Goal: Information Seeking & Learning: Learn about a topic

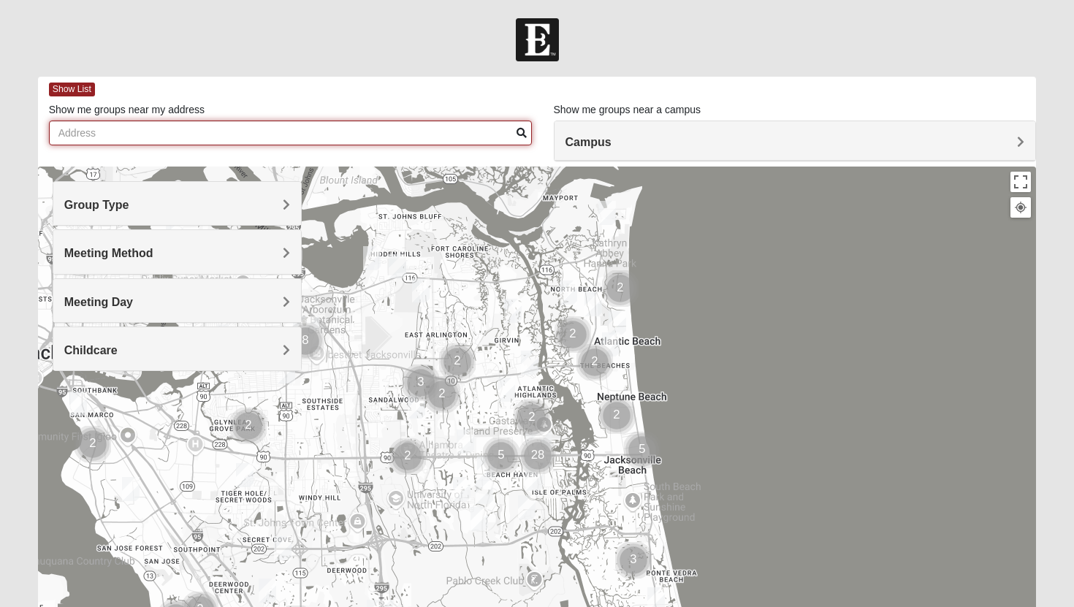
click at [175, 136] on input "Show me groups near my address" at bounding box center [290, 133] width 483 height 25
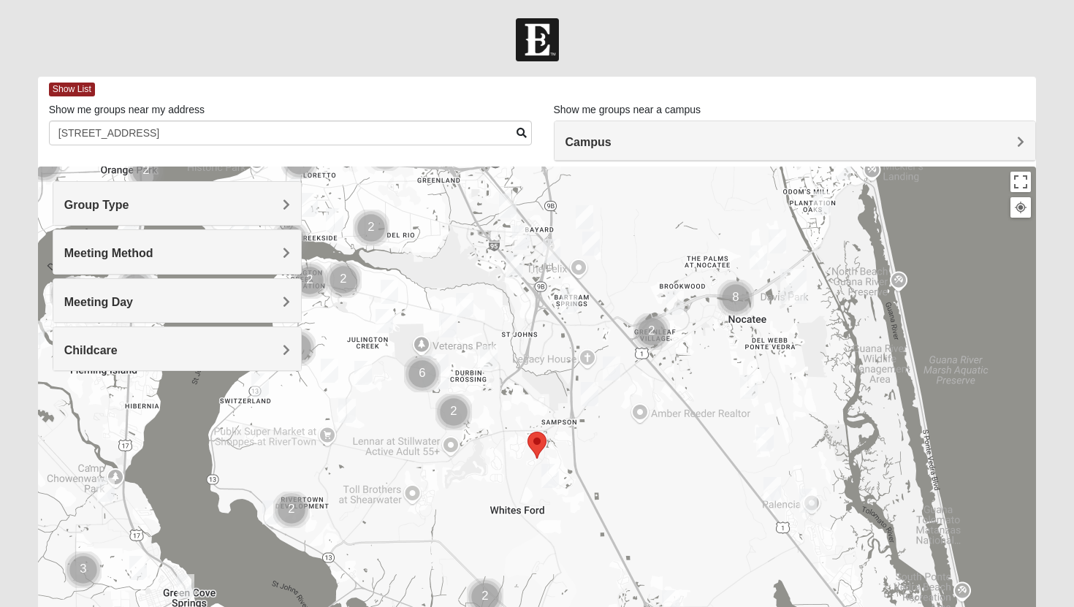
click at [551, 484] on img "Mixed Stevens 32092" at bounding box center [550, 476] width 18 height 24
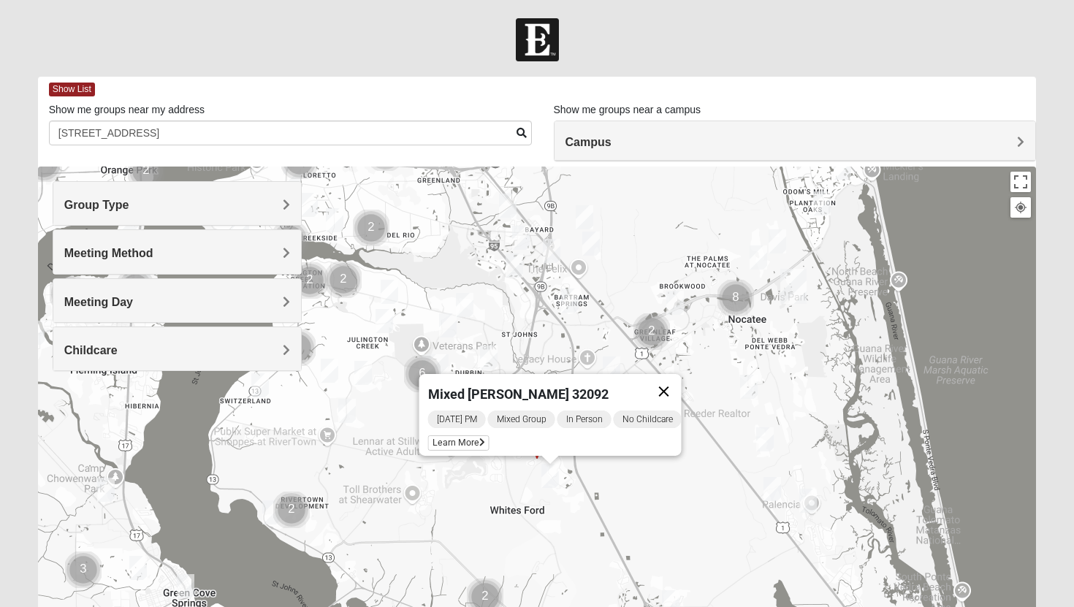
click at [679, 381] on button "Close" at bounding box center [664, 391] width 35 height 35
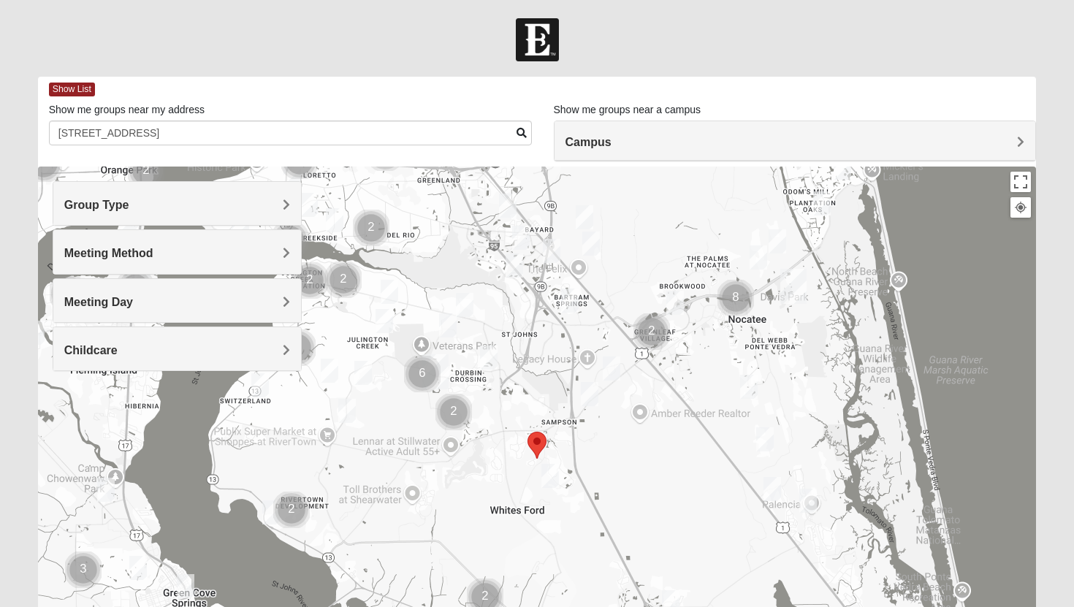
click at [588, 395] on img "Mixed Klein 32095" at bounding box center [590, 394] width 18 height 24
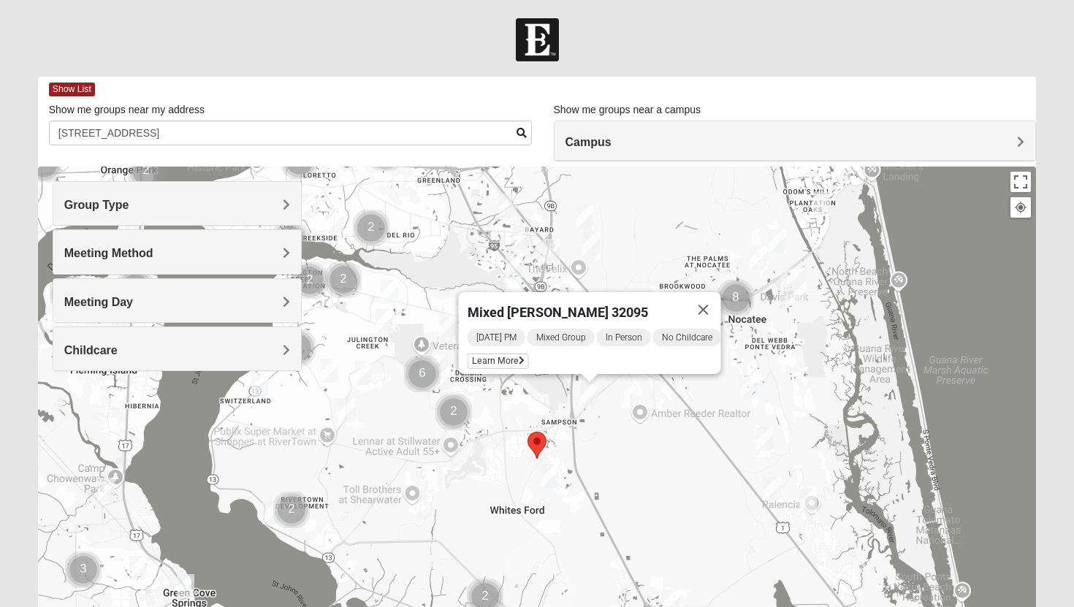
click at [457, 410] on img "Cluster of 2 groups" at bounding box center [453, 412] width 37 height 37
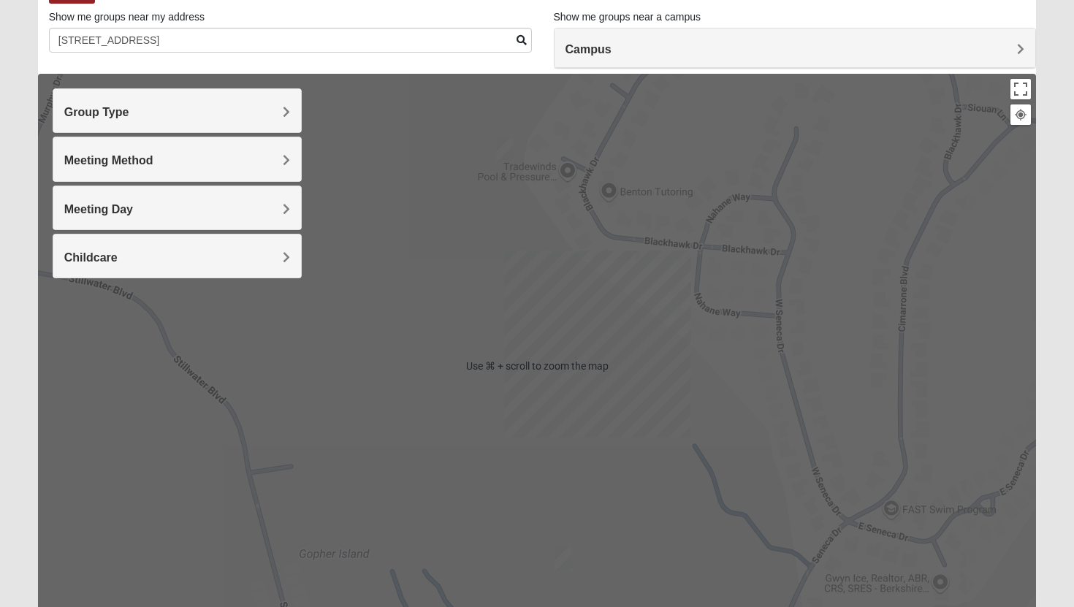
scroll to position [96, 0]
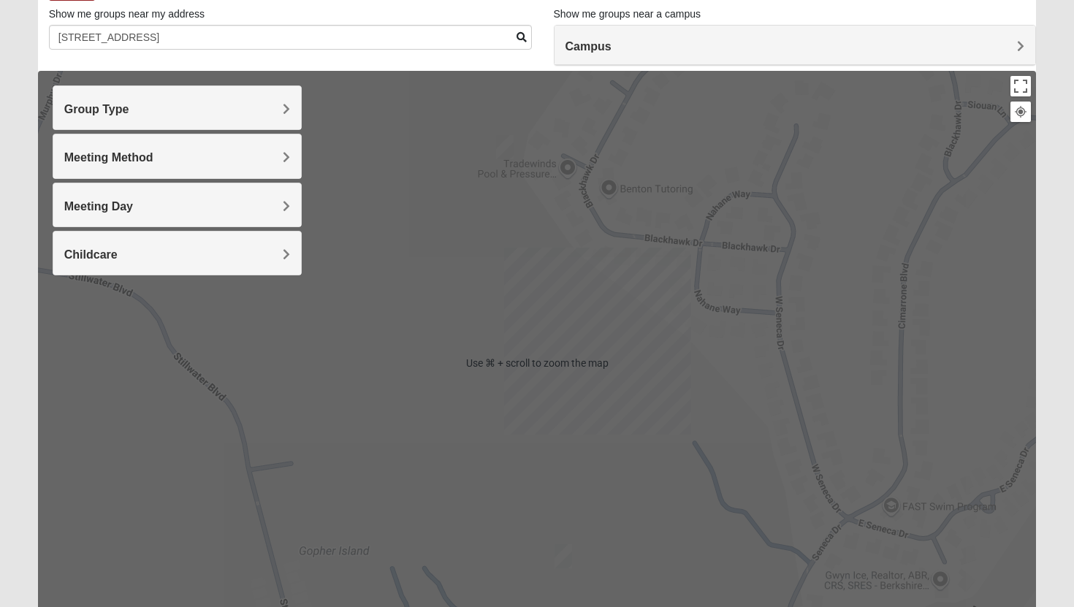
click at [581, 297] on div "To navigate, press the arrow keys. Mixed [PERSON_NAME] 32095 [DATE] PM Mixed Gr…" at bounding box center [537, 363] width 999 height 585
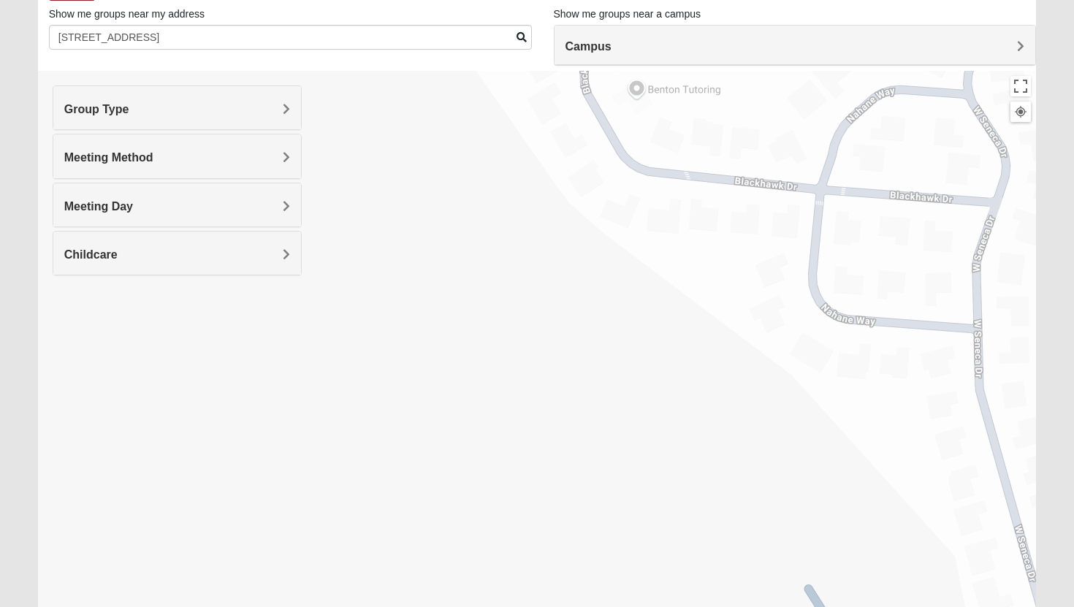
click at [1018, 112] on div at bounding box center [1020, 111] width 13 height 13
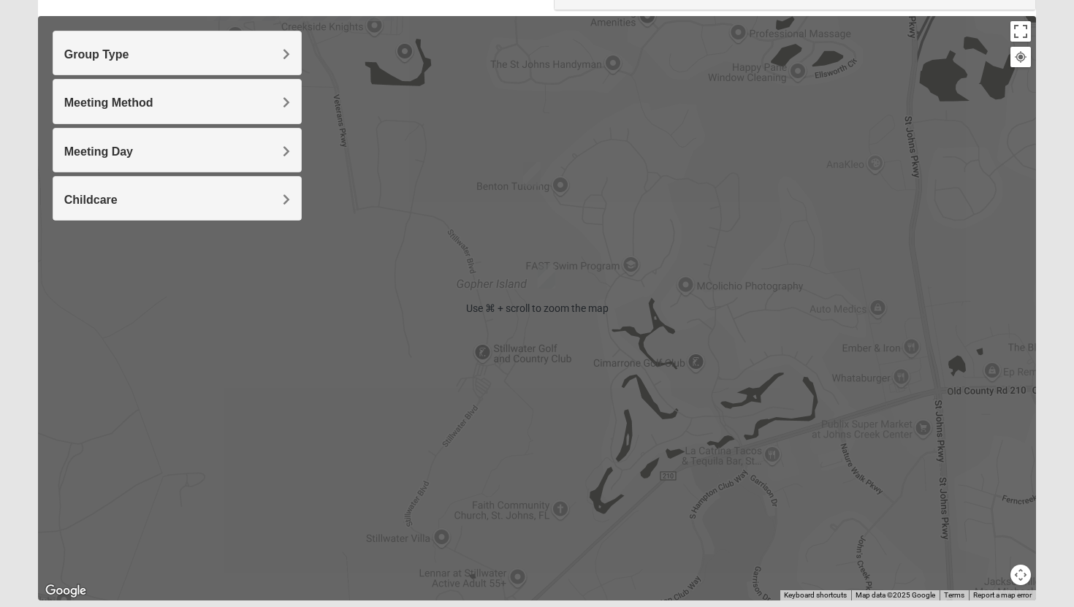
scroll to position [117, 0]
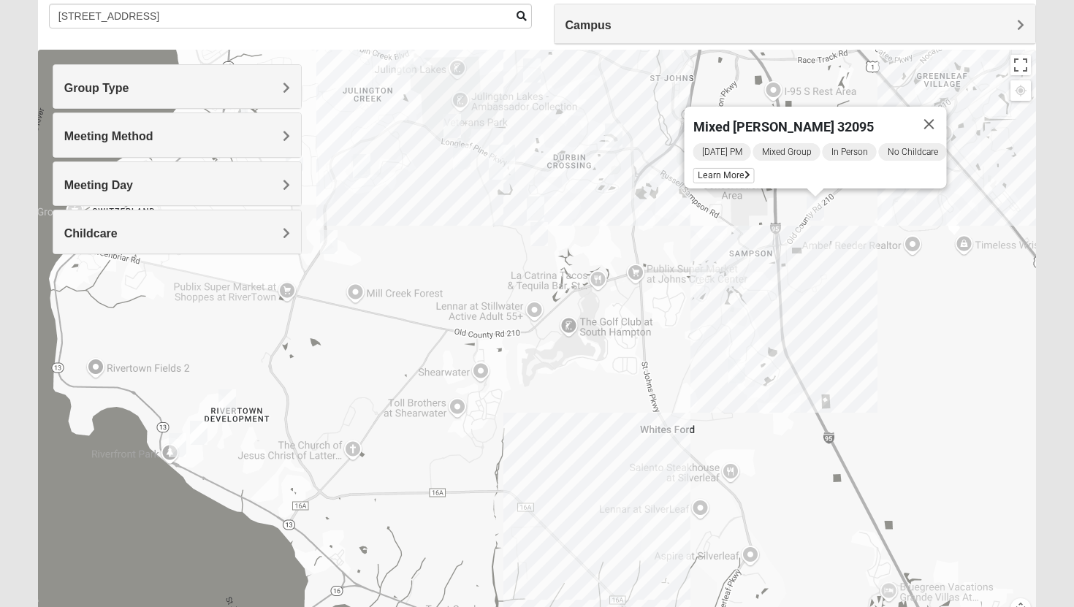
click at [533, 209] on img "On-campus Mens Caleb 32092" at bounding box center [536, 209] width 18 height 24
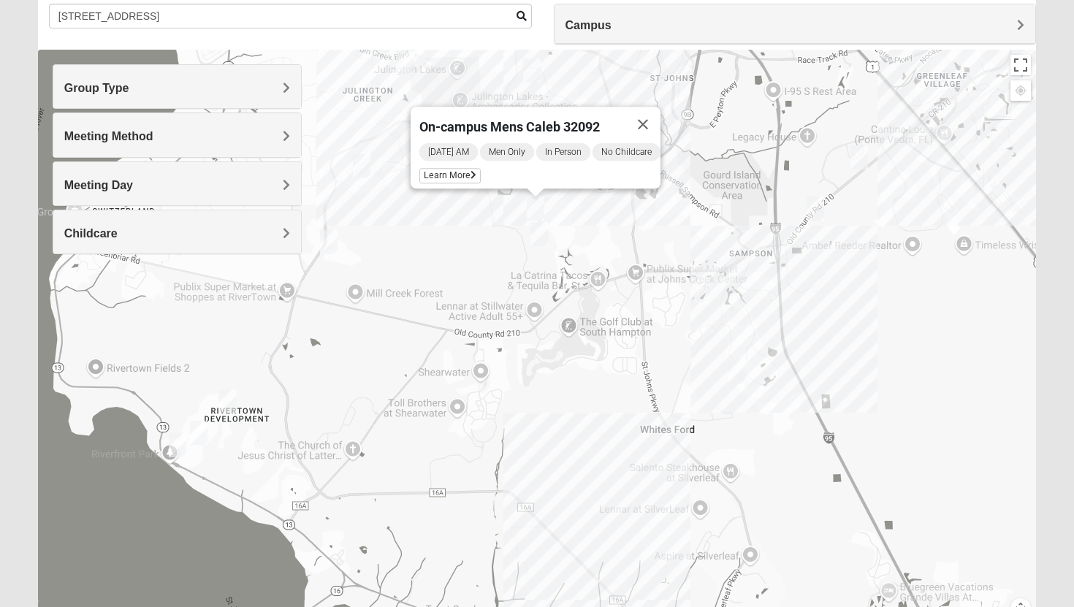
click at [538, 229] on img "Mens McClafferty 32095" at bounding box center [539, 234] width 18 height 24
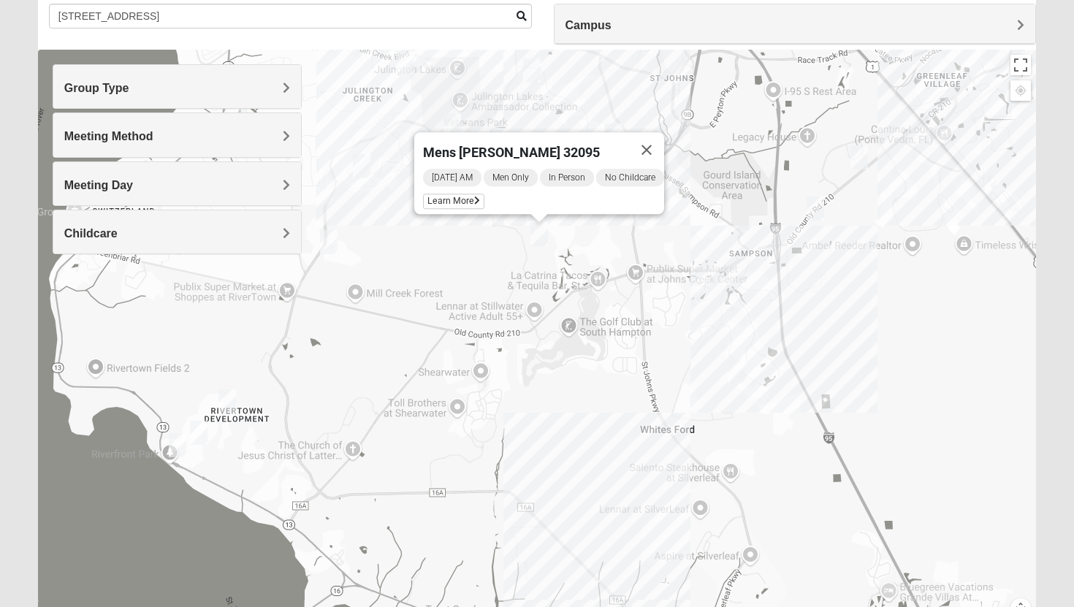
click at [817, 209] on img "Mixed Klein 32095" at bounding box center [816, 209] width 18 height 24
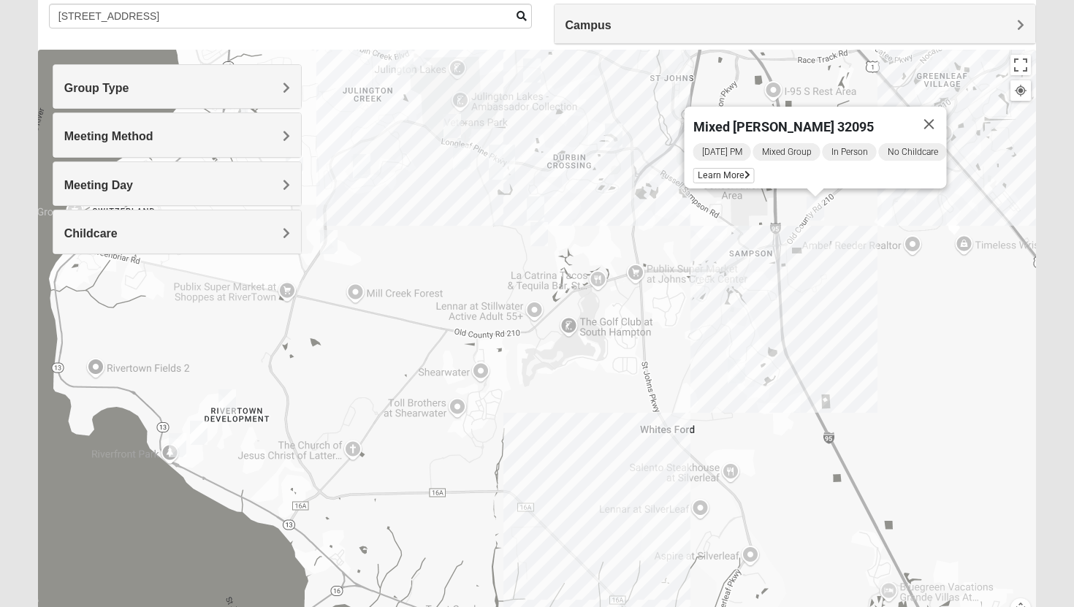
click at [617, 130] on img "Womens Caro 32259" at bounding box center [614, 135] width 18 height 24
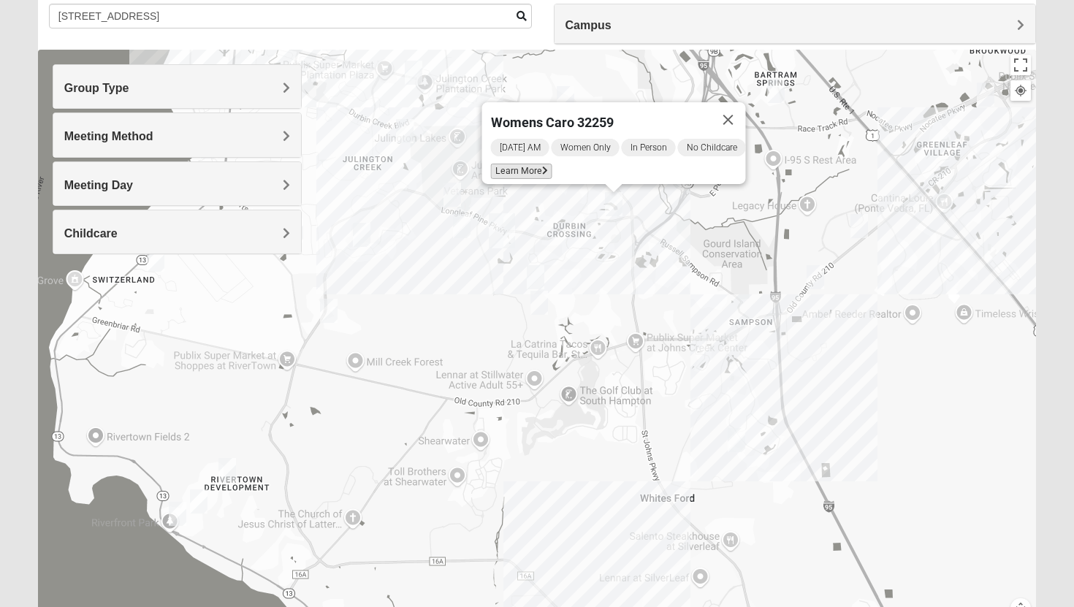
click at [528, 164] on span "Learn More" at bounding box center [521, 171] width 61 height 15
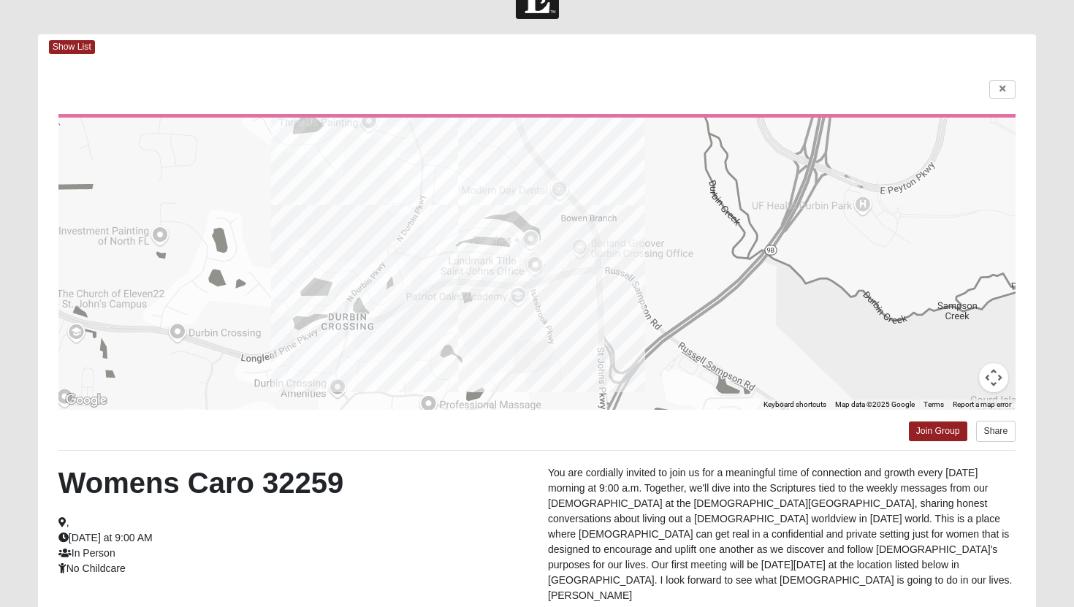
scroll to position [0, 0]
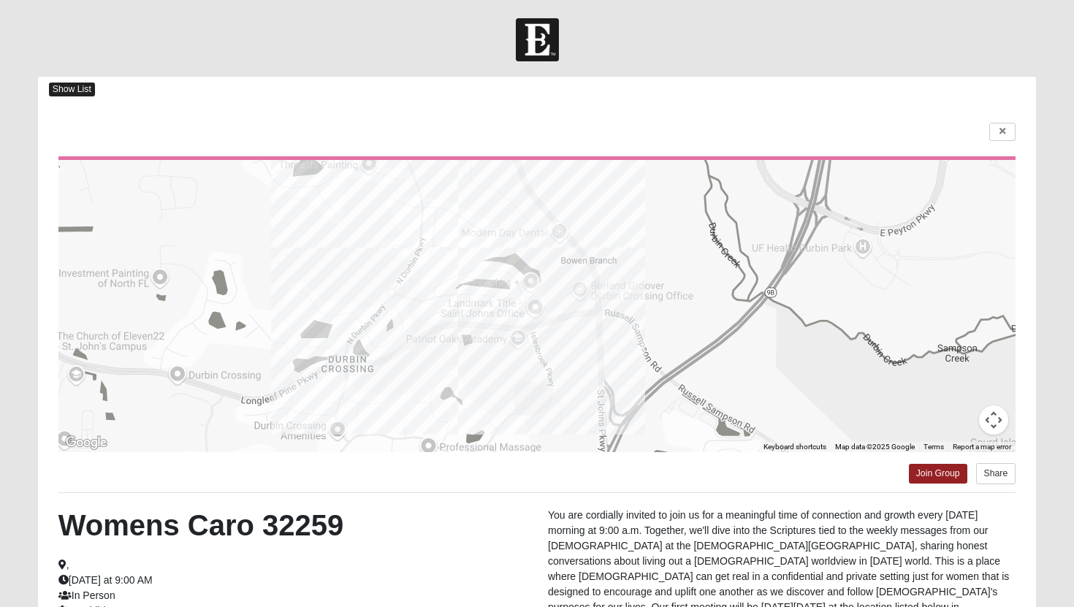
click at [64, 88] on span "Show List" at bounding box center [72, 90] width 46 height 14
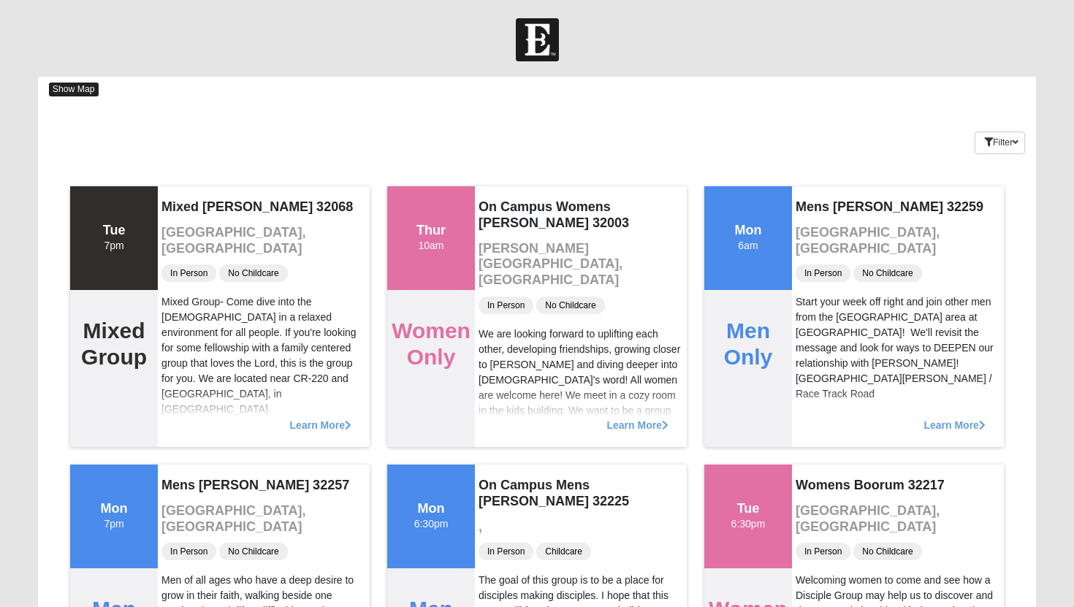
click at [64, 88] on span "Show Map" at bounding box center [74, 90] width 50 height 14
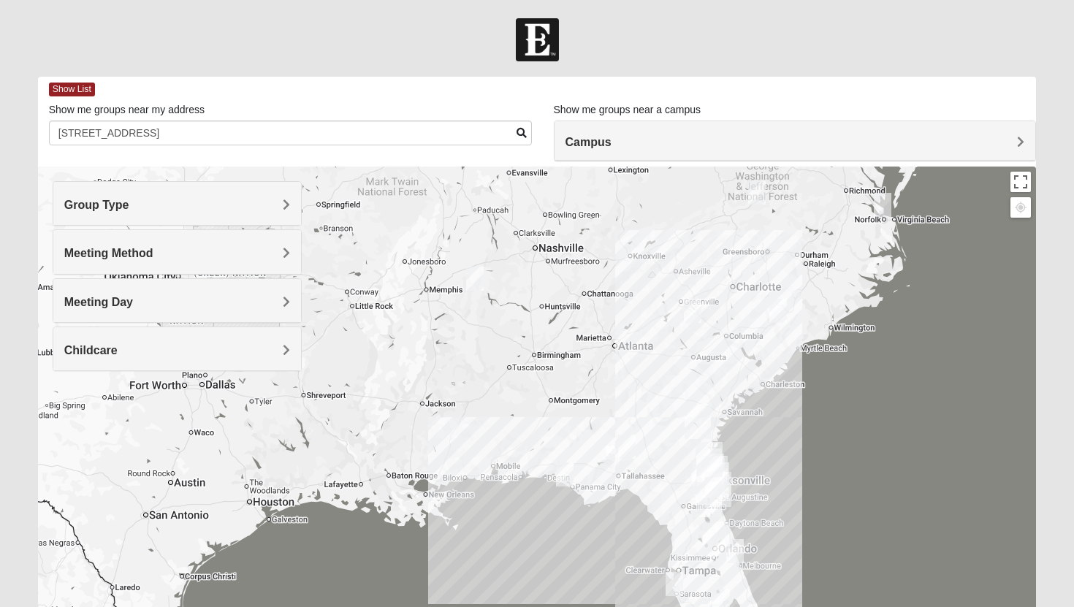
drag, startPoint x: 739, startPoint y: 509, endPoint x: 538, endPoint y: 378, distance: 240.4
click at [538, 378] on div at bounding box center [537, 459] width 999 height 585
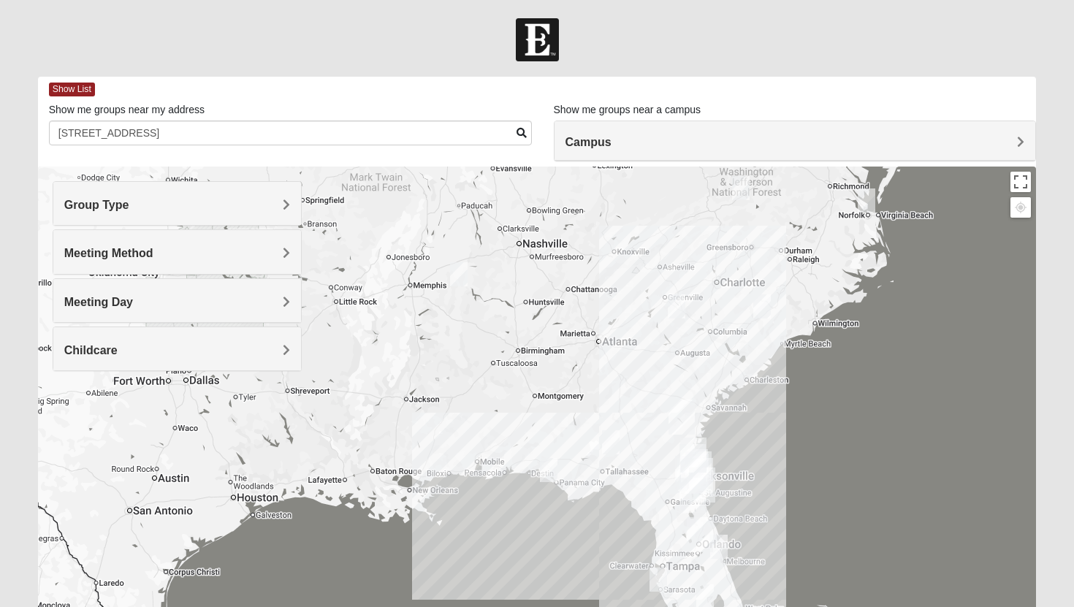
click at [523, 134] on span at bounding box center [522, 133] width 10 height 10
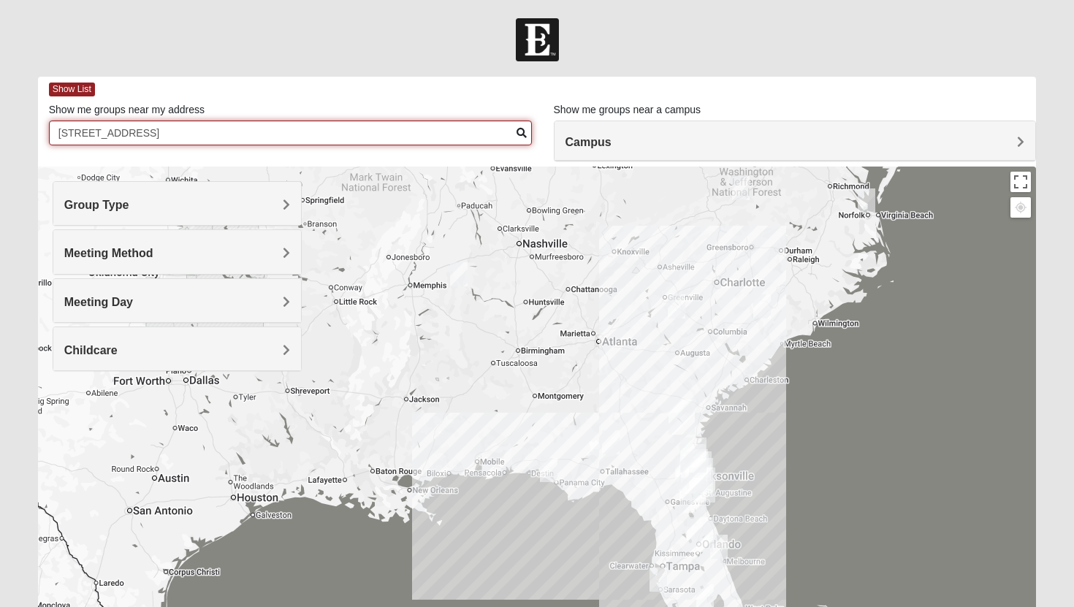
click at [527, 134] on input "[STREET_ADDRESS]" at bounding box center [290, 133] width 483 height 25
click at [445, 130] on input "[STREET_ADDRESS]" at bounding box center [290, 133] width 483 height 25
type input "[STREET_ADDRESS]"
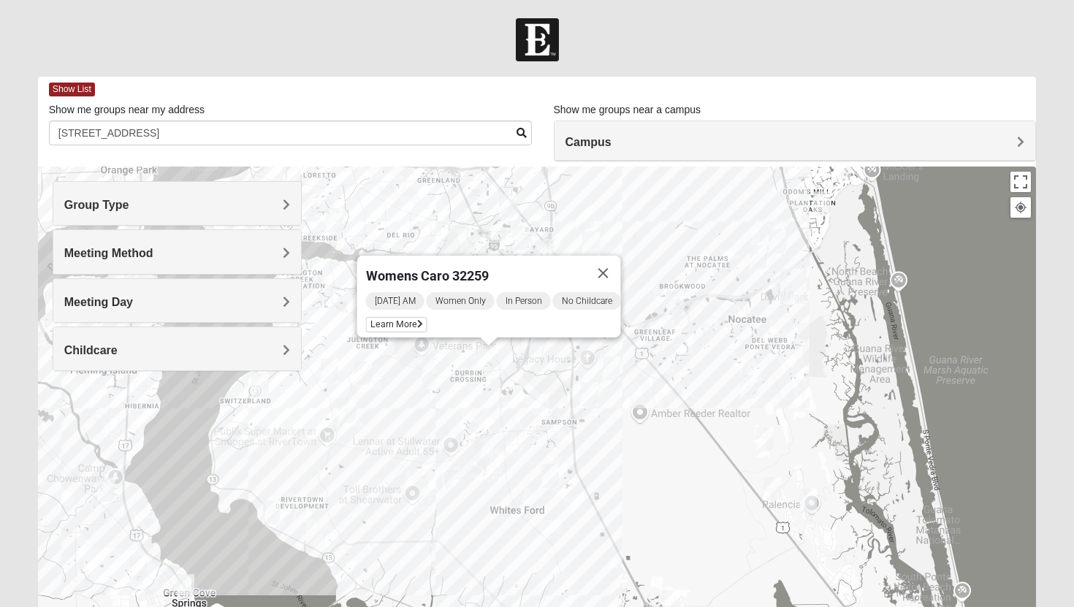
click at [612, 368] on img "Womens Houser 32259" at bounding box center [612, 369] width 18 height 24
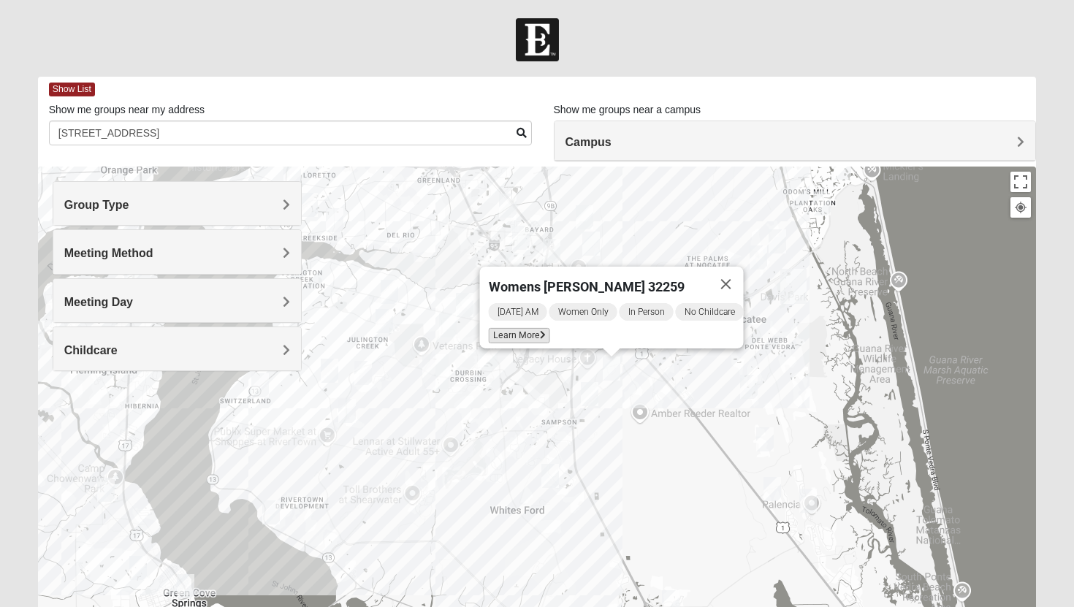
click at [520, 328] on span "Learn More" at bounding box center [519, 335] width 61 height 15
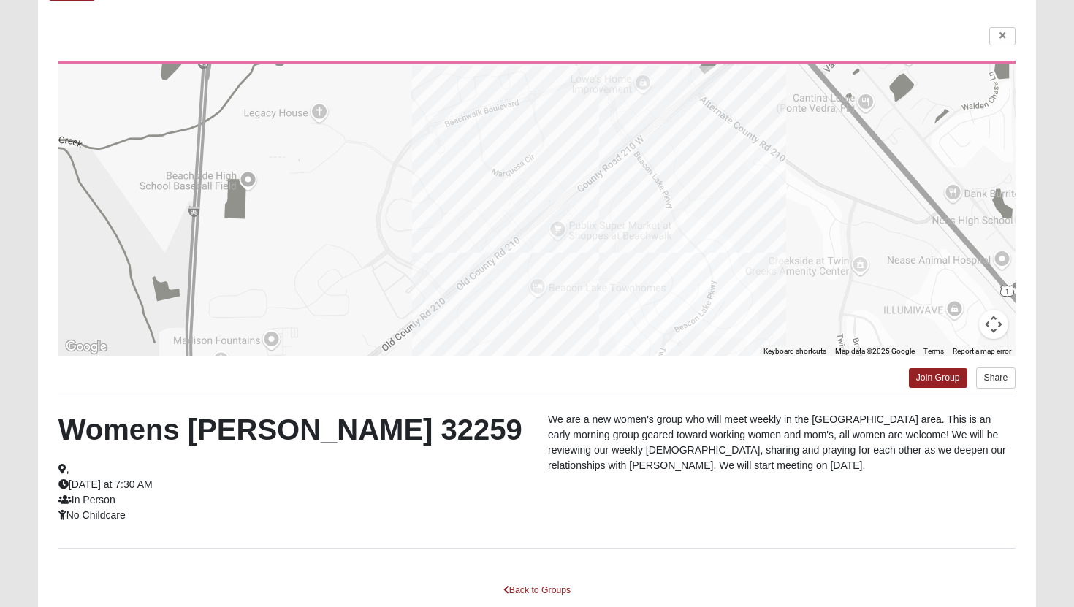
scroll to position [99, 0]
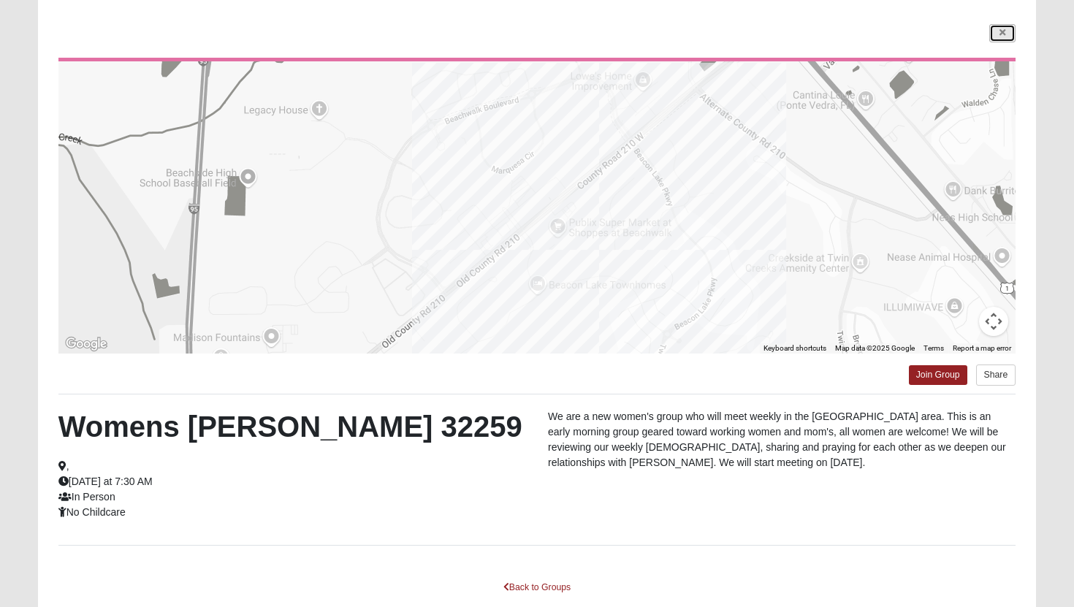
click at [994, 34] on link at bounding box center [1002, 33] width 26 height 18
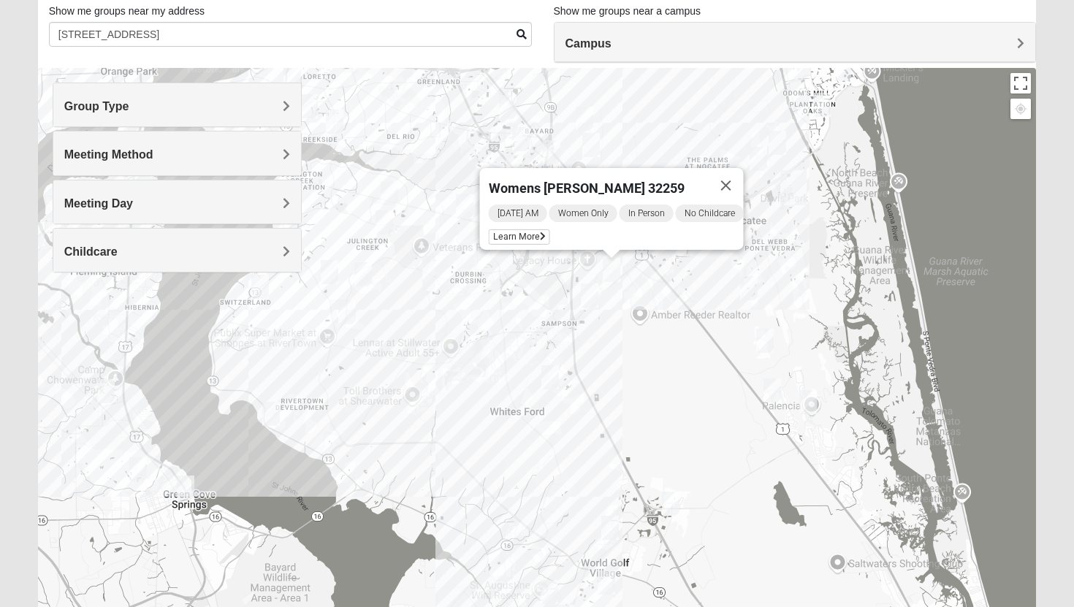
click at [463, 207] on img "Womens Urbanski 32259" at bounding box center [465, 206] width 18 height 24
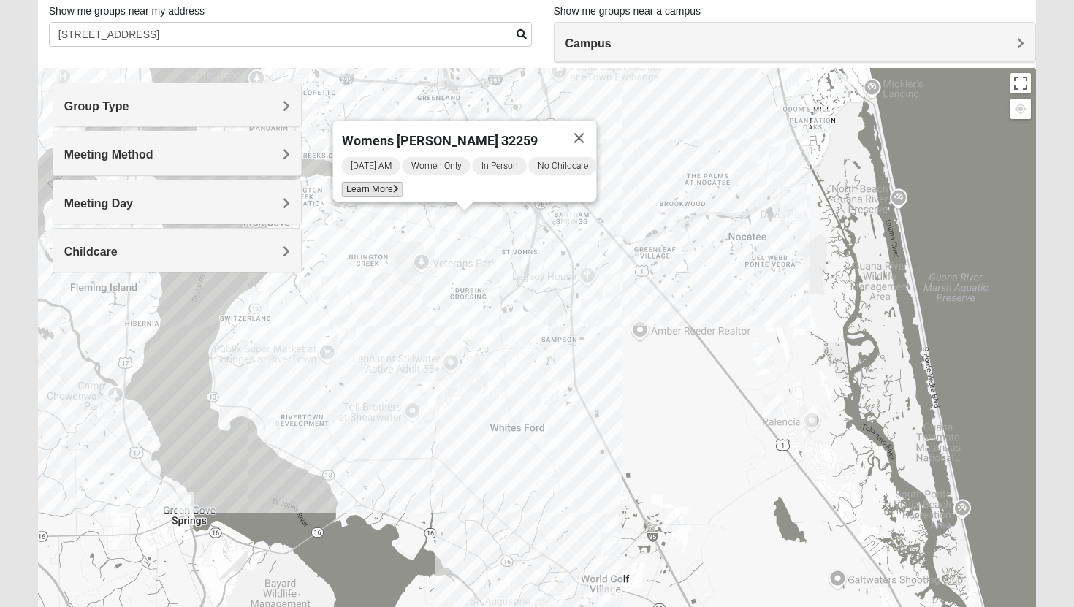
click at [379, 182] on span "Learn More" at bounding box center [372, 189] width 61 height 15
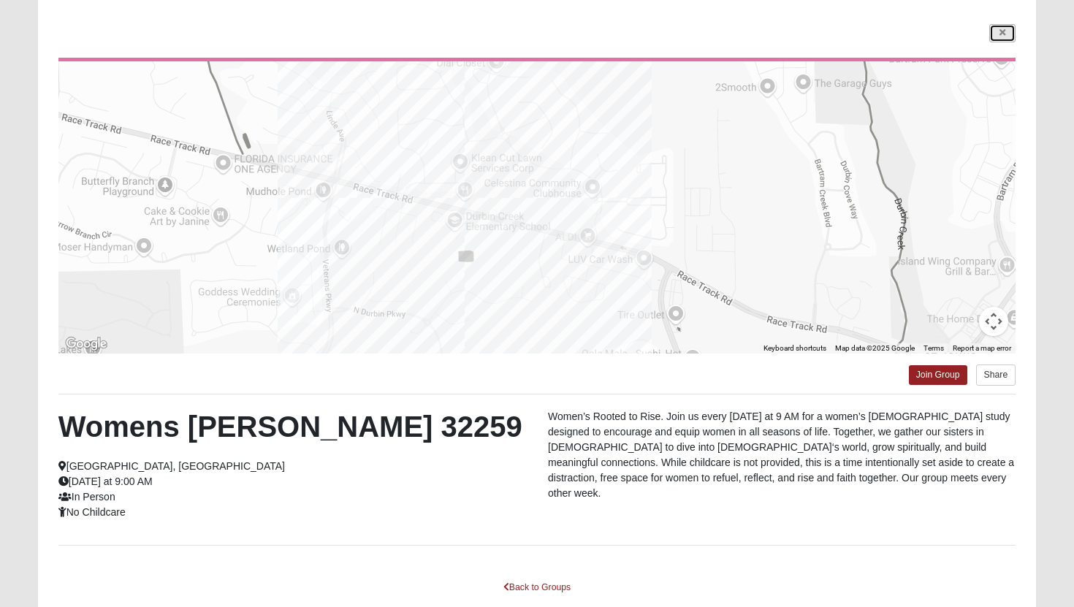
click at [997, 38] on link at bounding box center [1002, 33] width 26 height 18
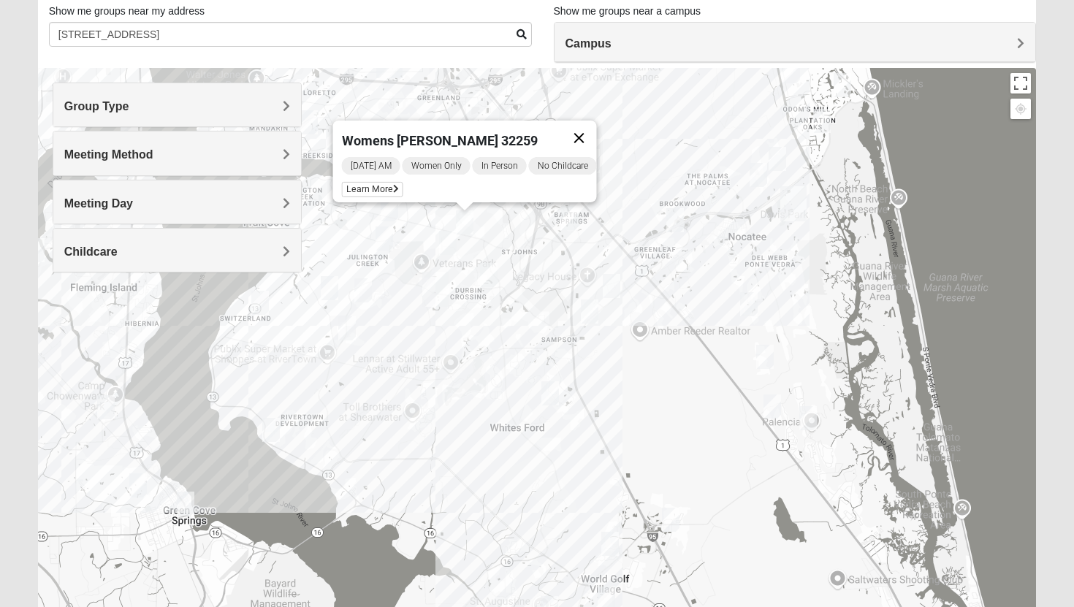
click at [587, 129] on button "Close" at bounding box center [579, 138] width 35 height 35
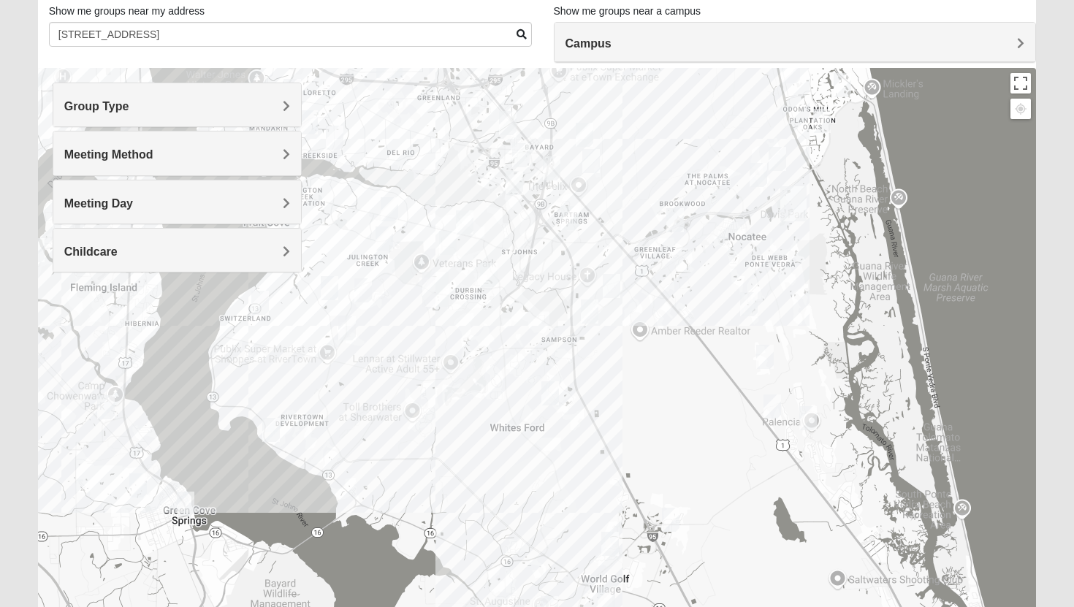
click at [522, 158] on img "Womens Gonzalez 32258" at bounding box center [521, 155] width 18 height 24
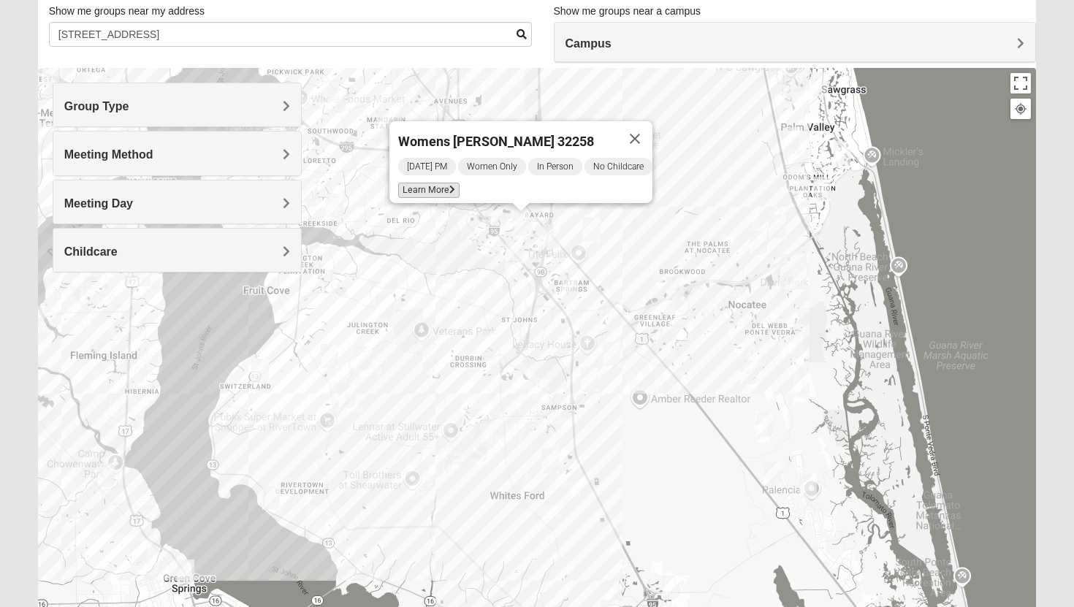
click at [429, 183] on span "Learn More" at bounding box center [428, 190] width 61 height 15
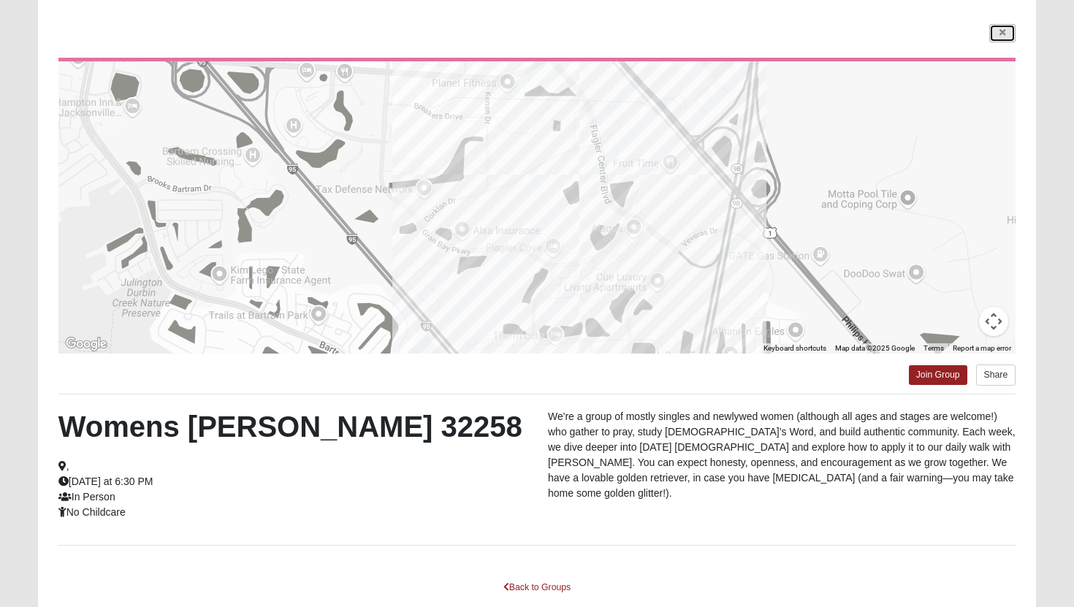
click at [1002, 37] on icon at bounding box center [1003, 32] width 6 height 9
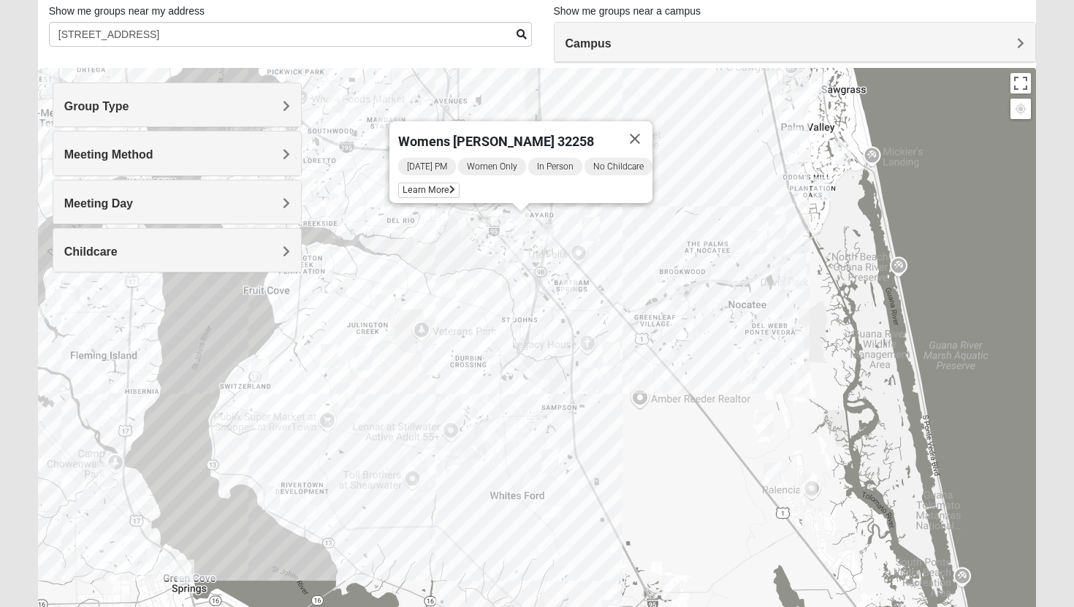
click at [446, 316] on img "Mixed Chung 32259" at bounding box center [448, 311] width 18 height 24
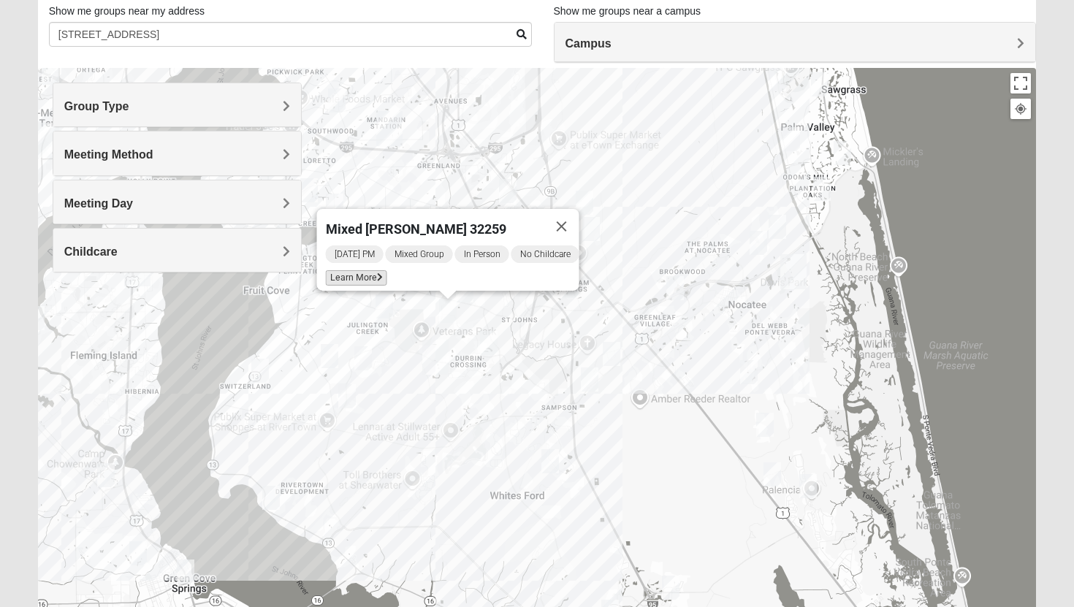
click at [348, 270] on span "Learn More" at bounding box center [356, 277] width 61 height 15
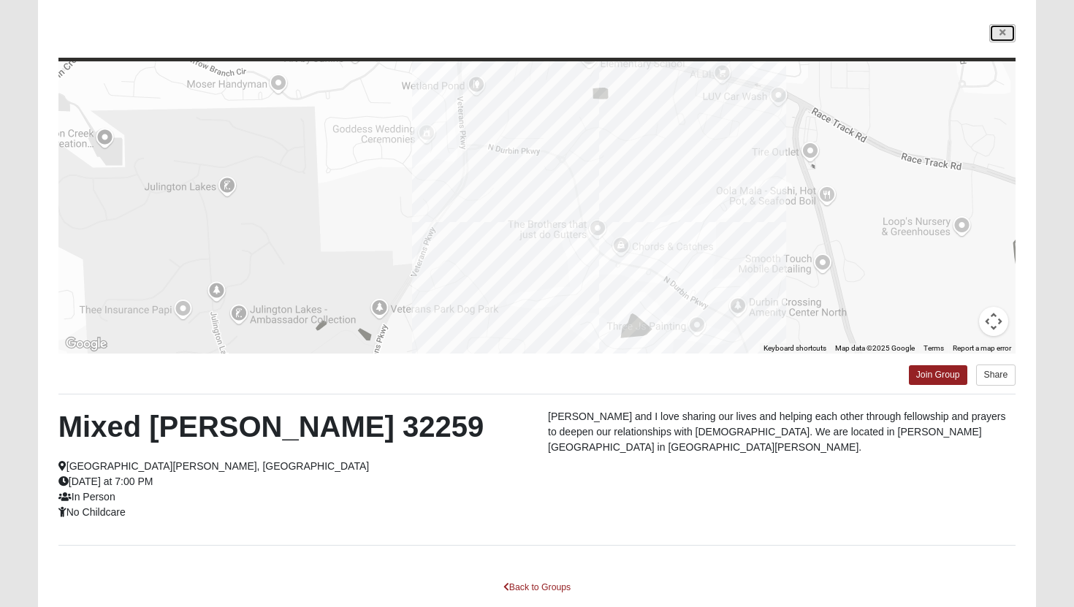
click at [998, 34] on link at bounding box center [1002, 33] width 26 height 18
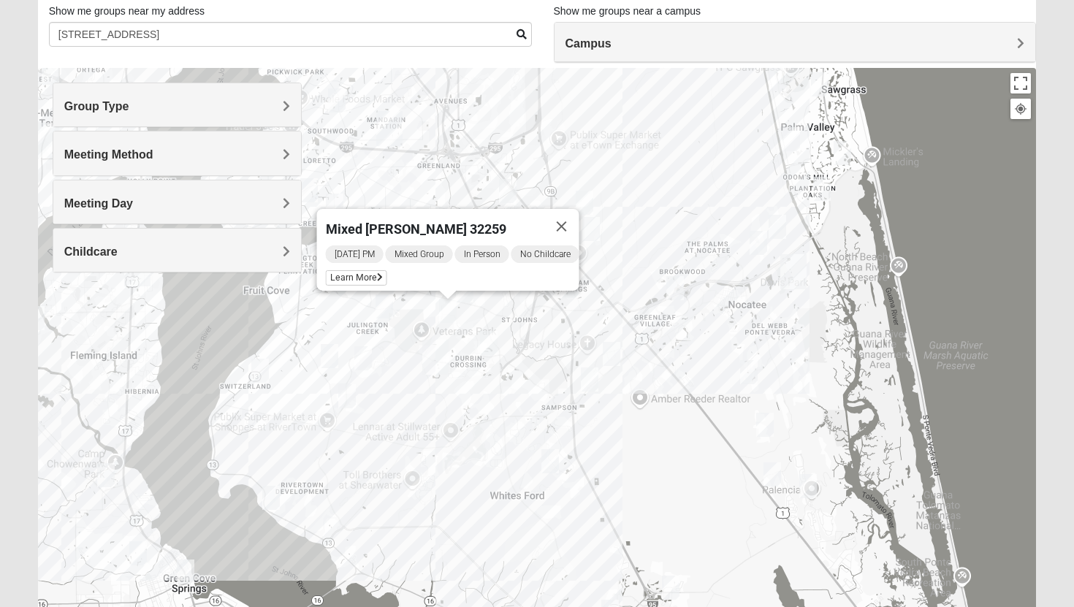
click at [552, 463] on img "Mixed Stevens 32092" at bounding box center [550, 461] width 18 height 24
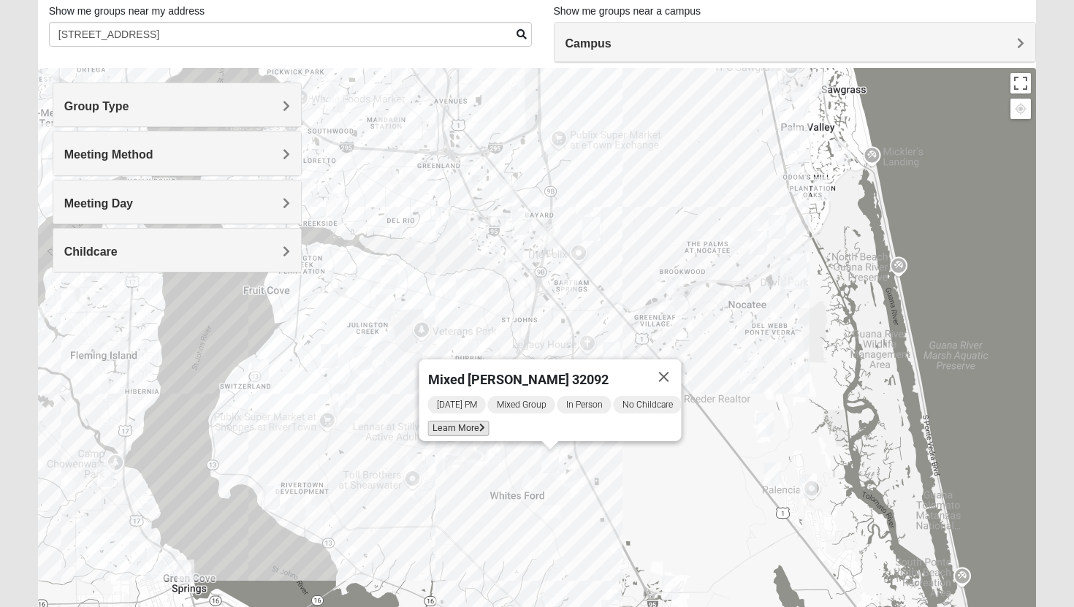
click at [449, 421] on span "Learn More" at bounding box center [458, 428] width 61 height 15
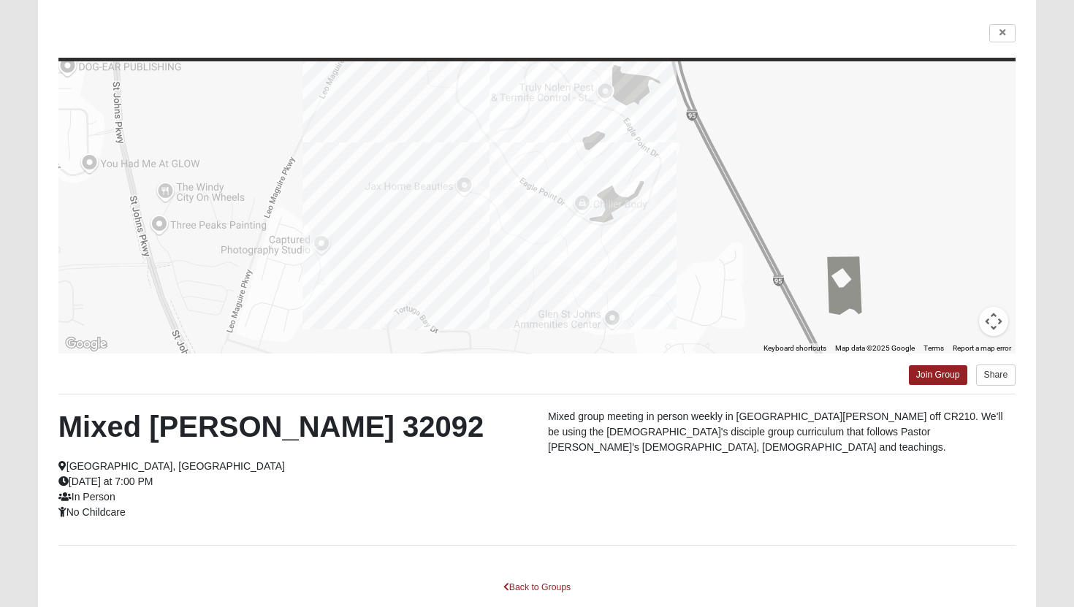
drag, startPoint x: 565, startPoint y: 158, endPoint x: 526, endPoint y: 164, distance: 39.3
click at [526, 164] on div at bounding box center [537, 207] width 958 height 292
click at [1005, 34] on icon at bounding box center [1003, 32] width 6 height 9
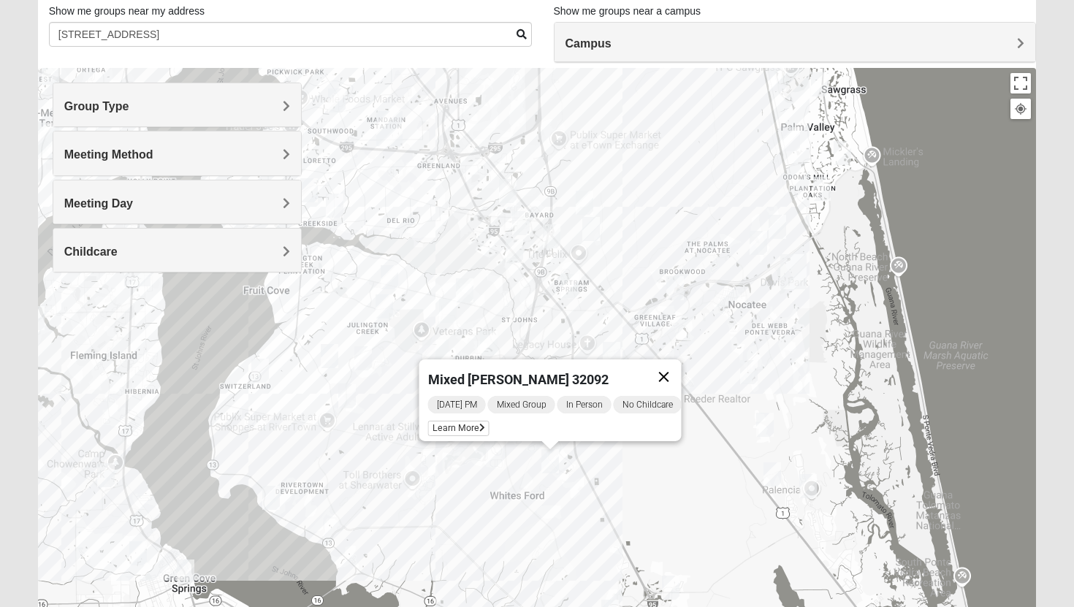
click at [678, 367] on button "Close" at bounding box center [664, 376] width 35 height 35
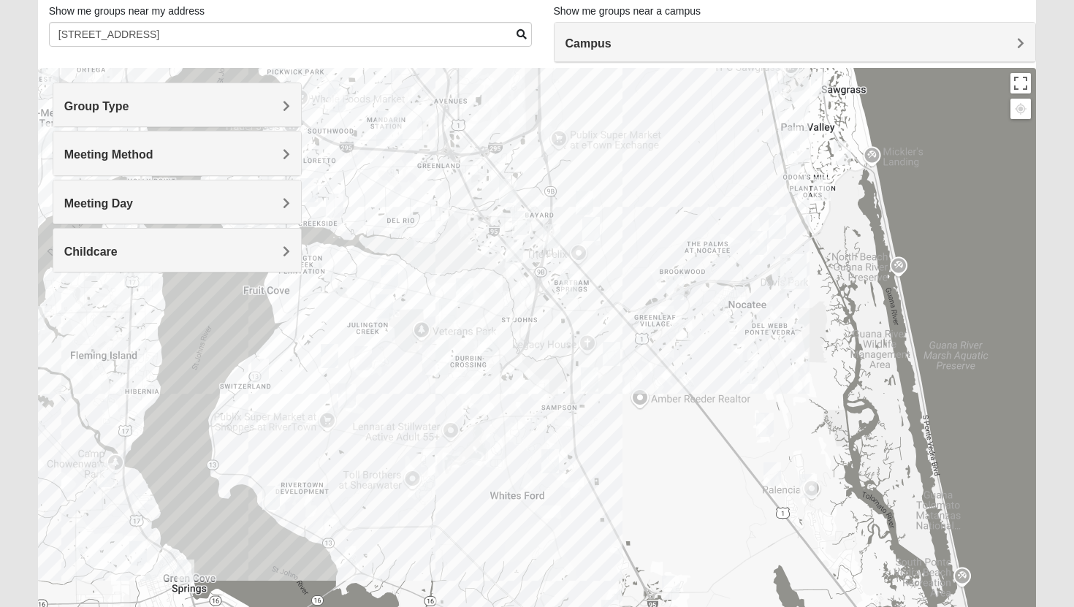
click at [593, 376] on img "Mixed Klein 32095" at bounding box center [590, 380] width 18 height 24
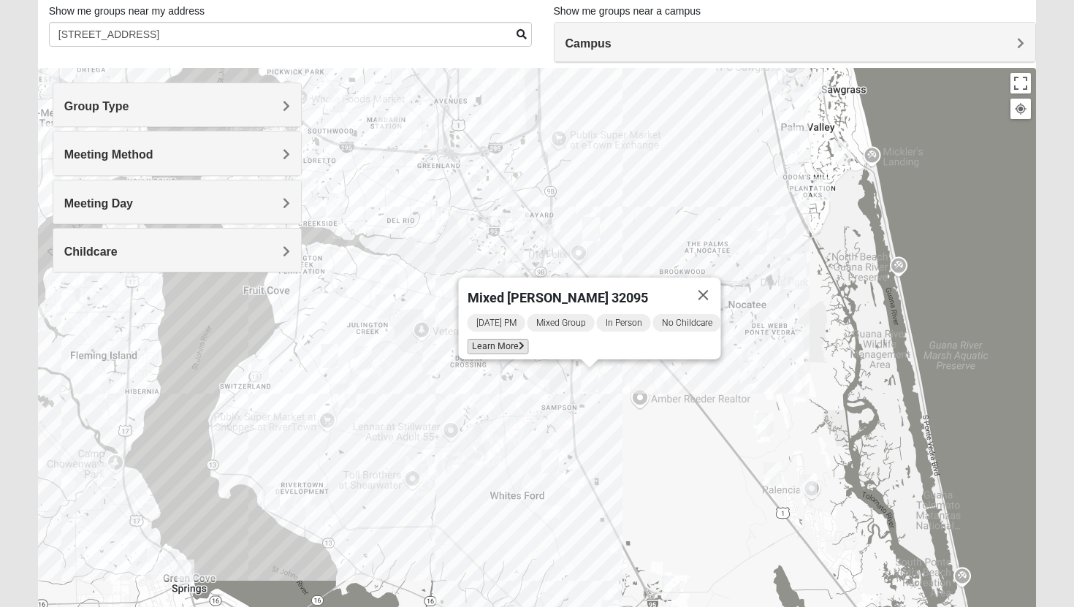
click at [490, 339] on span "Learn More" at bounding box center [498, 346] width 61 height 15
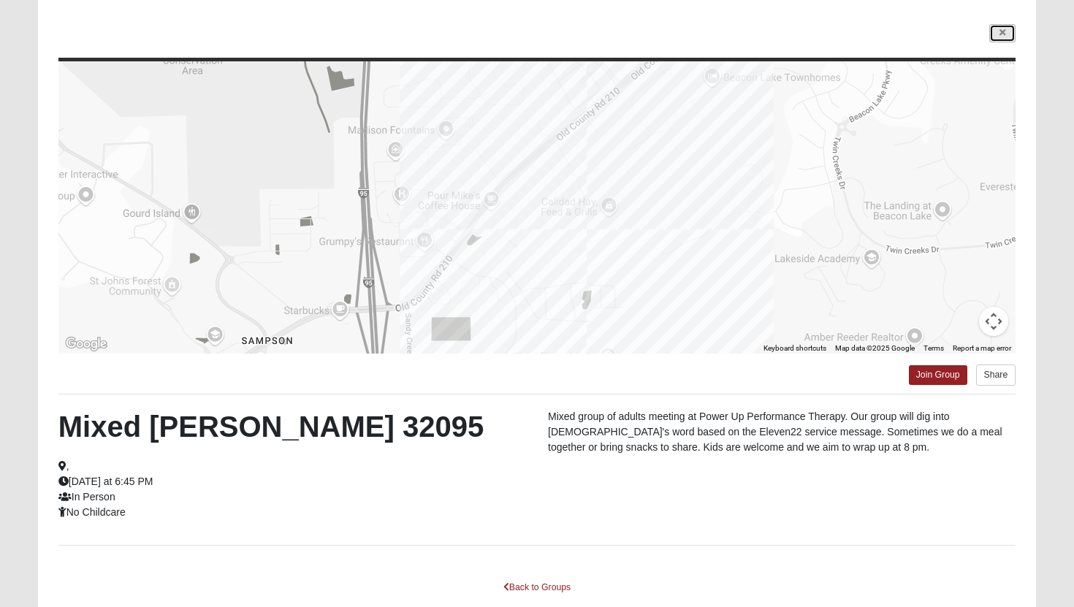
click at [1006, 36] on link at bounding box center [1002, 33] width 26 height 18
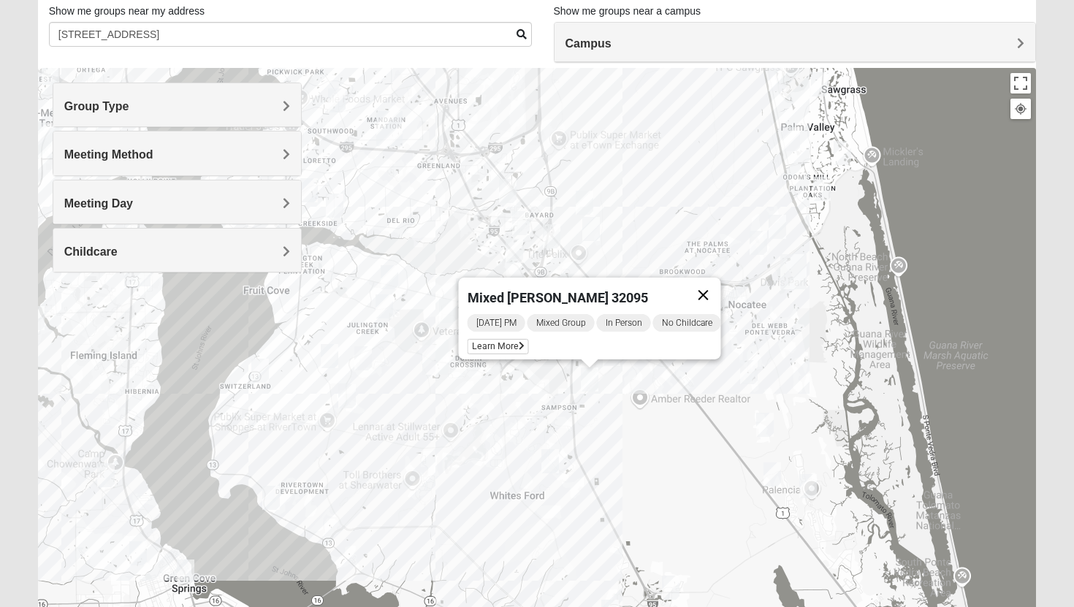
click at [712, 284] on button "Close" at bounding box center [703, 295] width 35 height 35
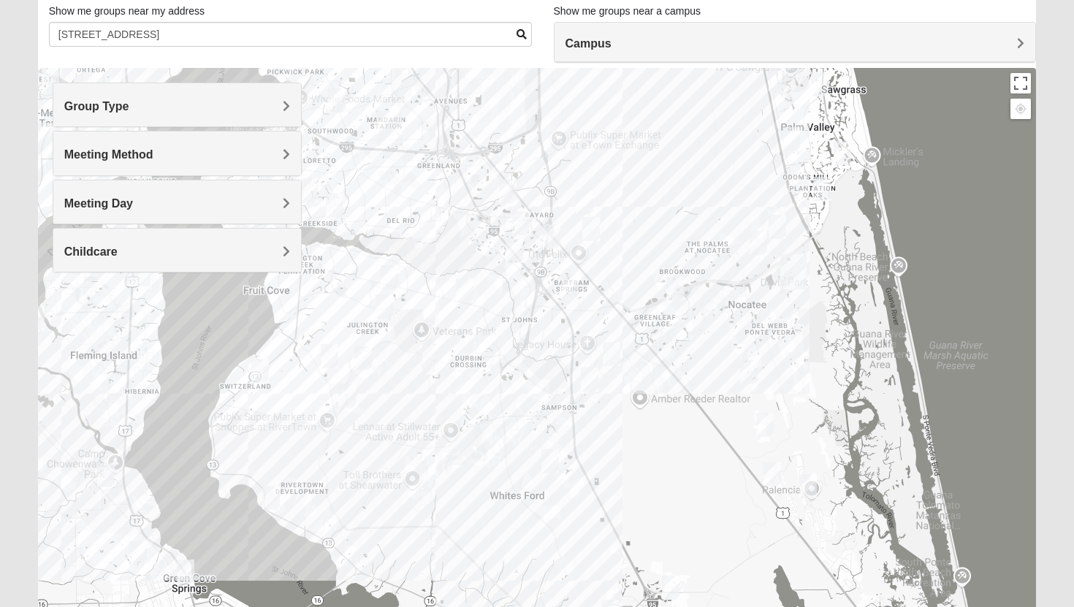
click at [520, 223] on img "Womens Gonzalez 32258" at bounding box center [521, 223] width 18 height 24
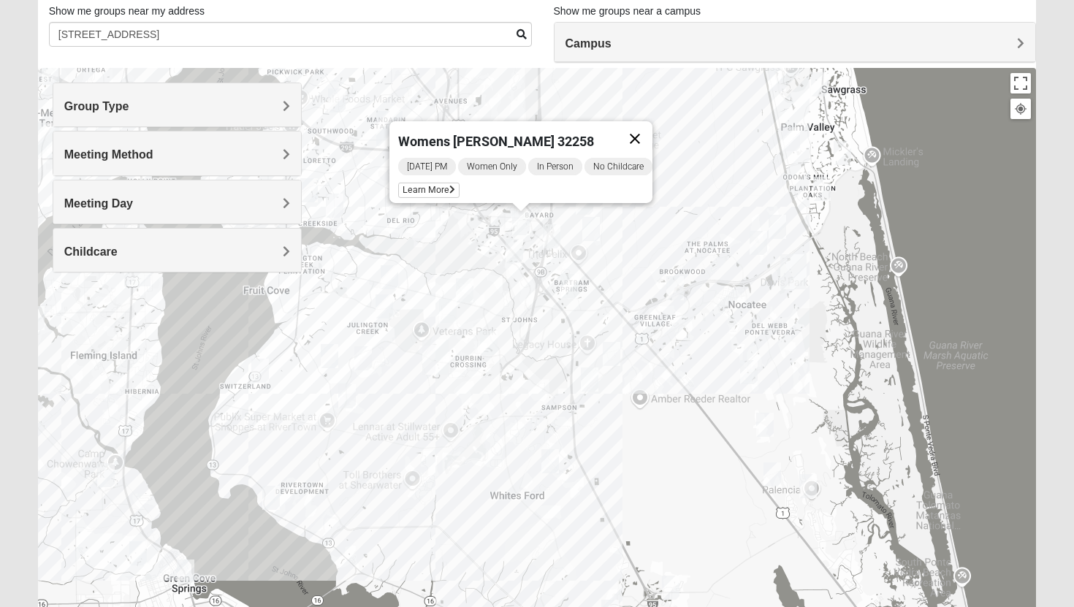
click at [647, 131] on button "Close" at bounding box center [634, 138] width 35 height 35
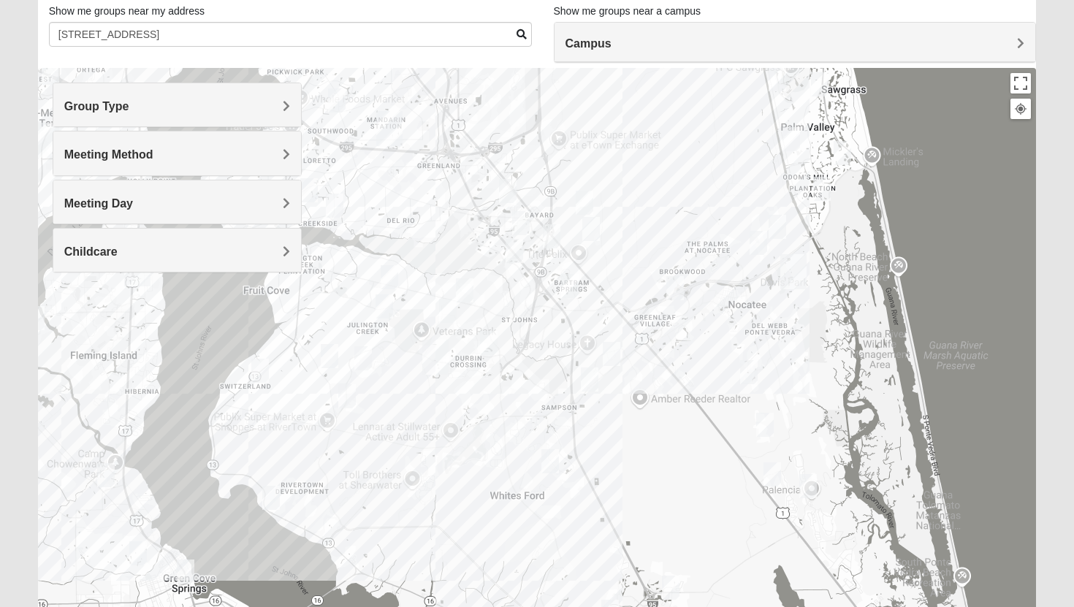
click at [463, 292] on img "Womens Urbanski 32259" at bounding box center [465, 290] width 18 height 24
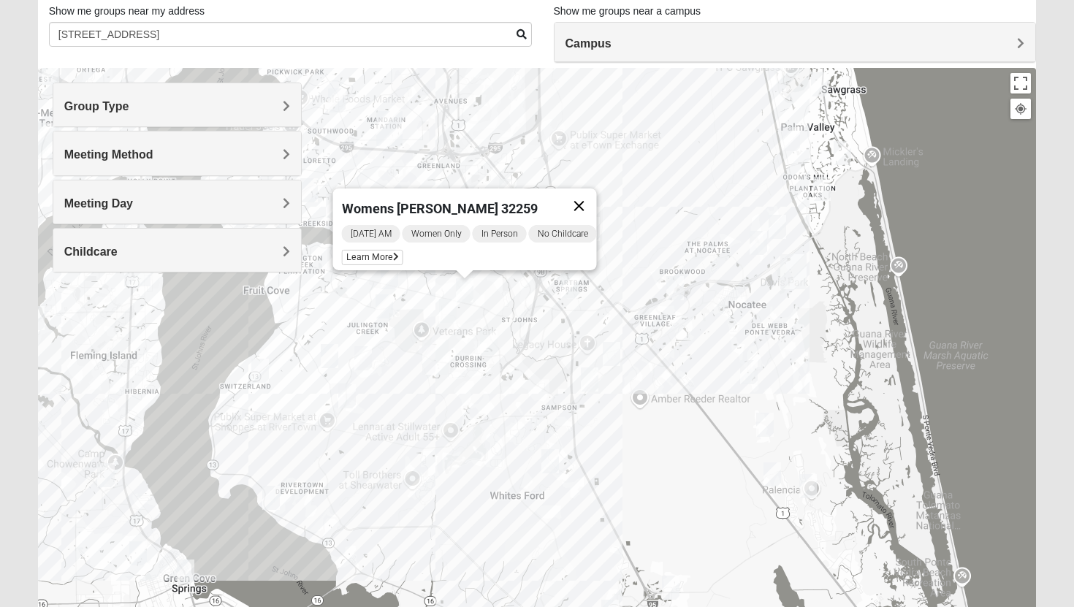
click at [583, 198] on button "Close" at bounding box center [579, 206] width 35 height 35
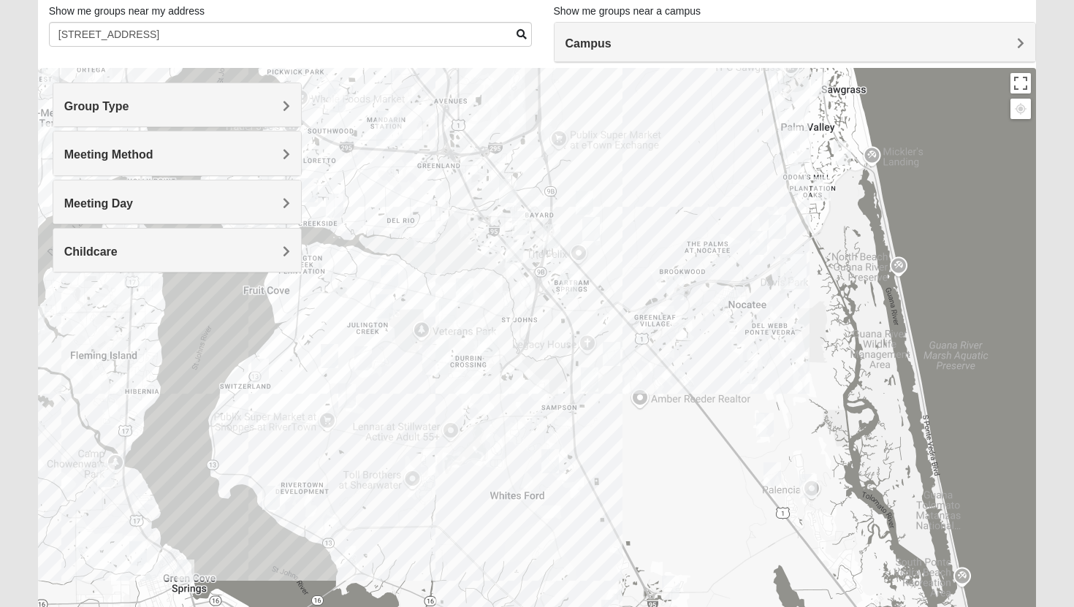
click at [492, 342] on img "Womens Caro 32259" at bounding box center [489, 343] width 18 height 24
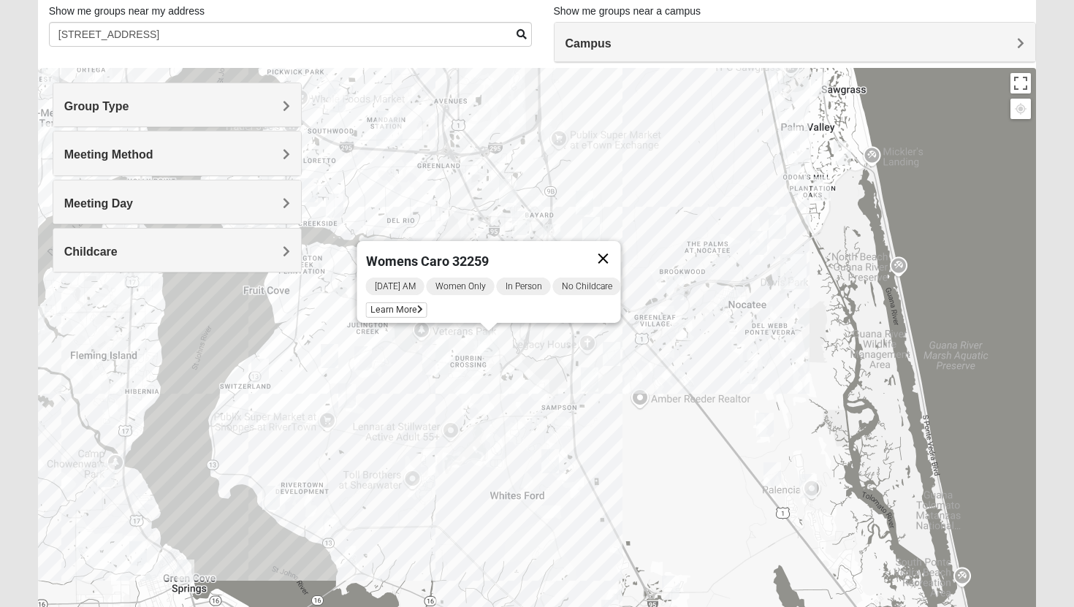
click at [612, 246] on button "Close" at bounding box center [603, 258] width 35 height 35
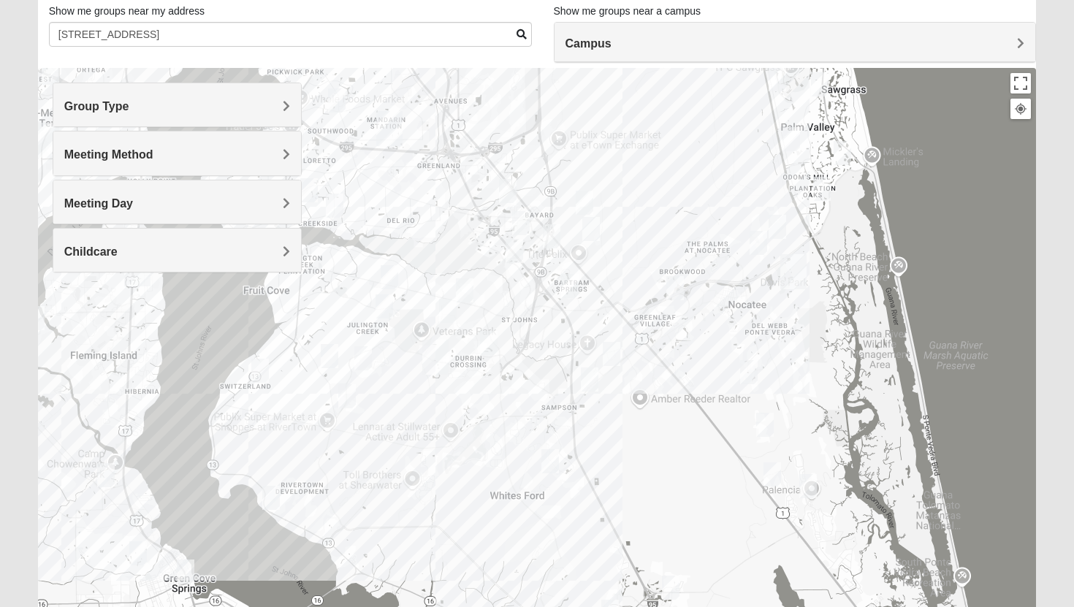
click at [612, 366] on div "To navigate, press the arrow keys." at bounding box center [537, 360] width 999 height 585
click at [612, 356] on img "Womens Houser 32259" at bounding box center [612, 354] width 18 height 24
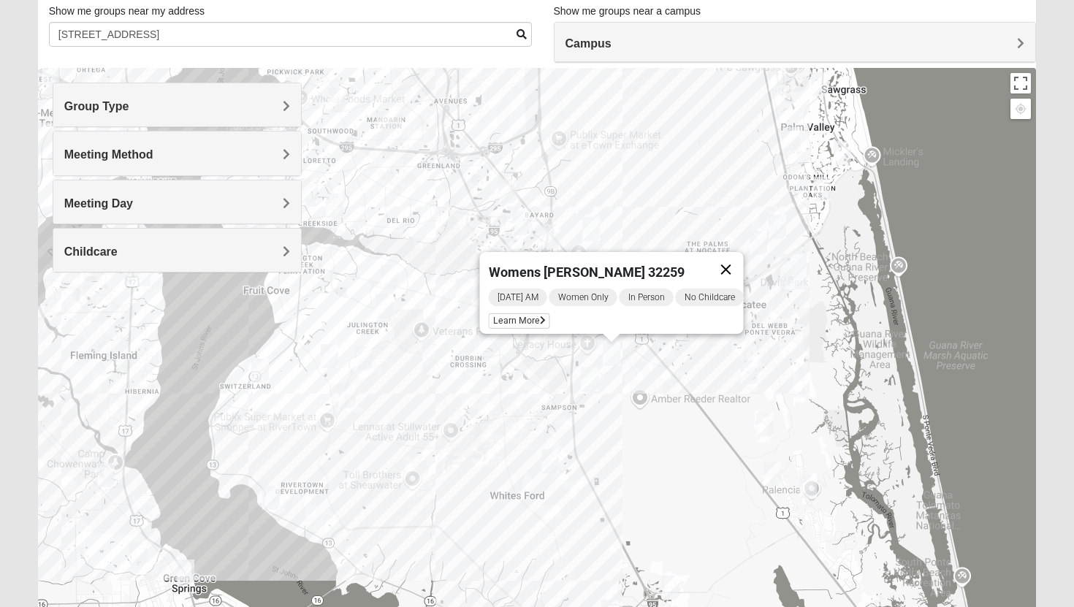
click at [739, 260] on button "Close" at bounding box center [726, 269] width 35 height 35
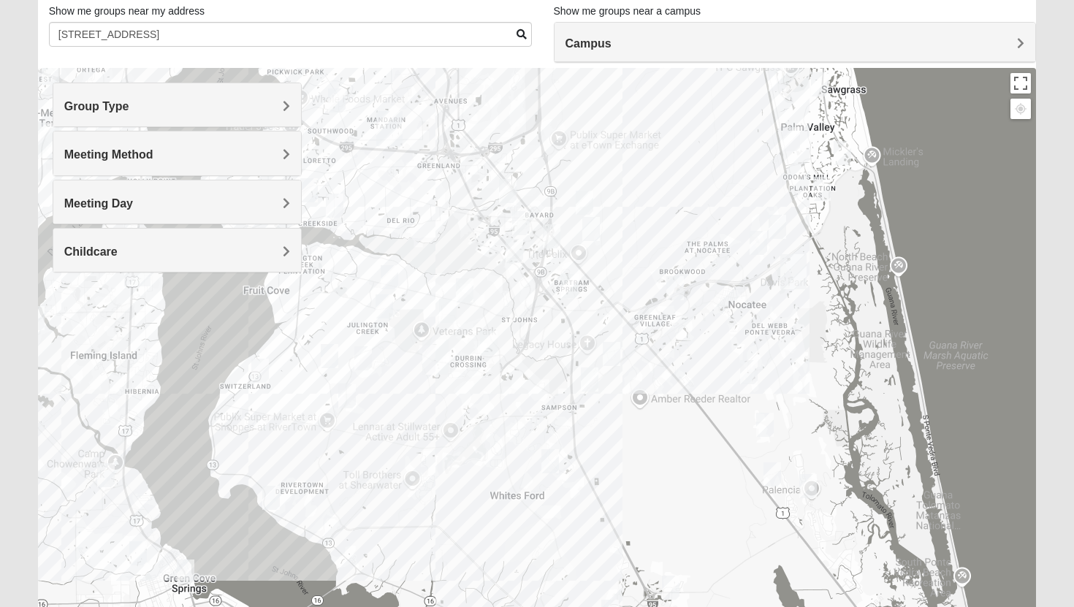
click at [762, 237] on img "Womens Bonner 32081" at bounding box center [759, 243] width 18 height 24
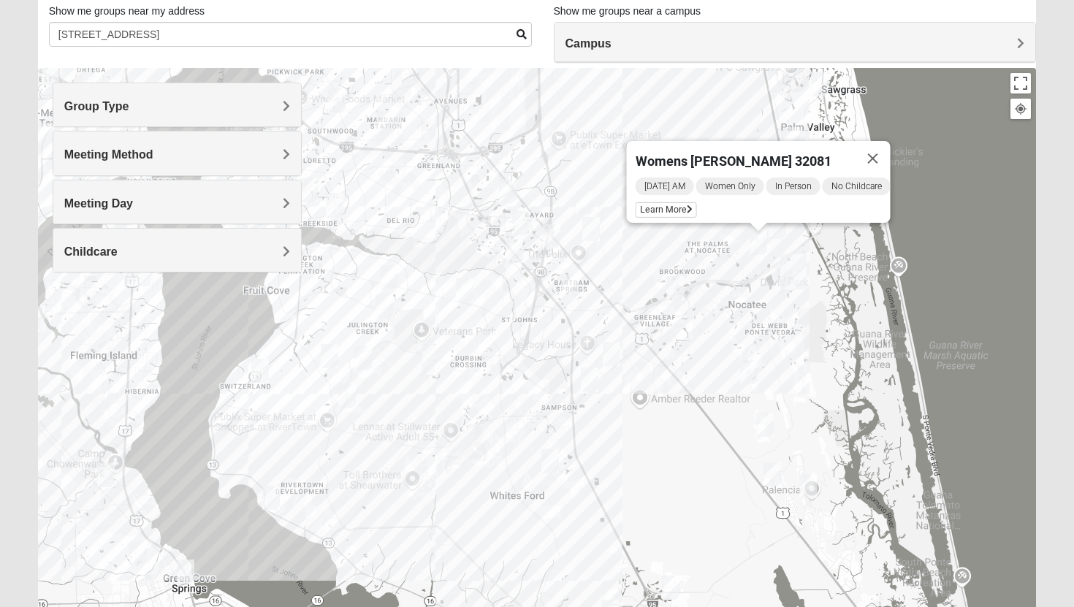
click at [780, 227] on img "Womens Masulli 32081" at bounding box center [778, 227] width 18 height 24
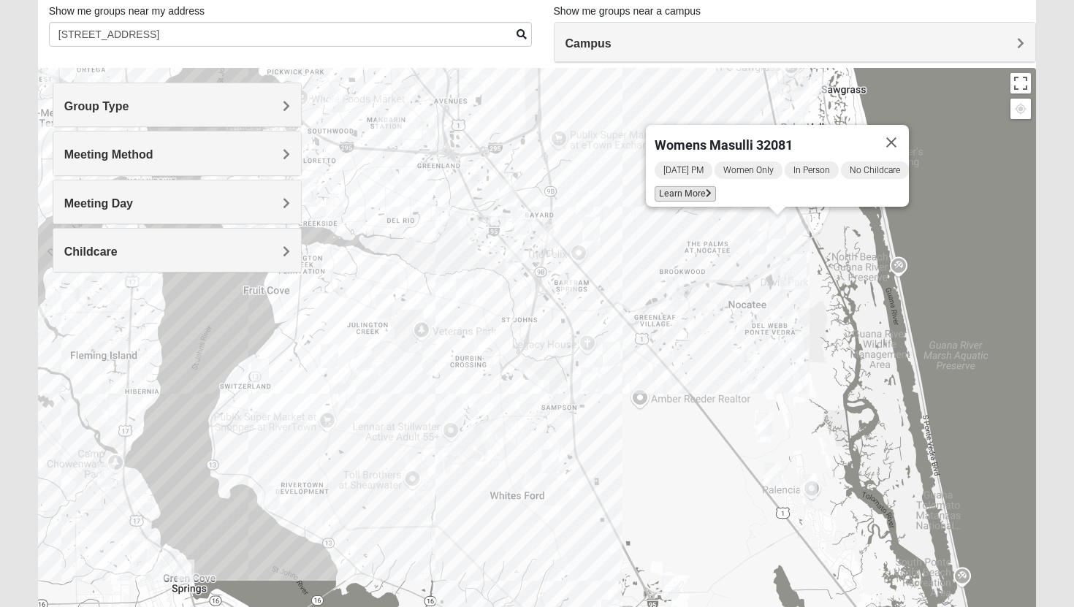
click at [696, 187] on span "Learn More" at bounding box center [685, 193] width 61 height 15
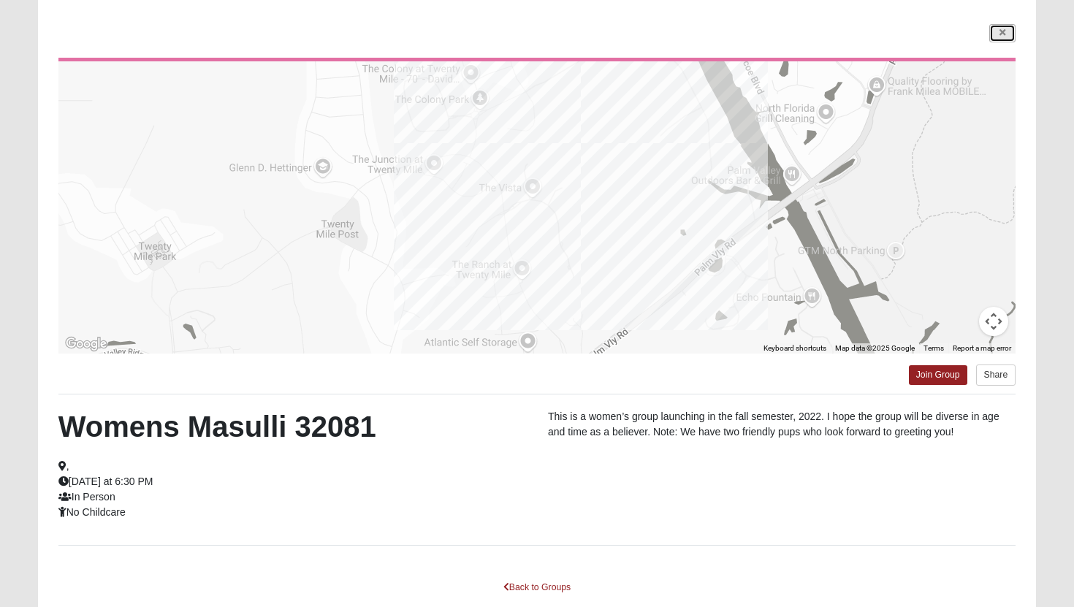
click at [1002, 34] on icon at bounding box center [1003, 32] width 6 height 9
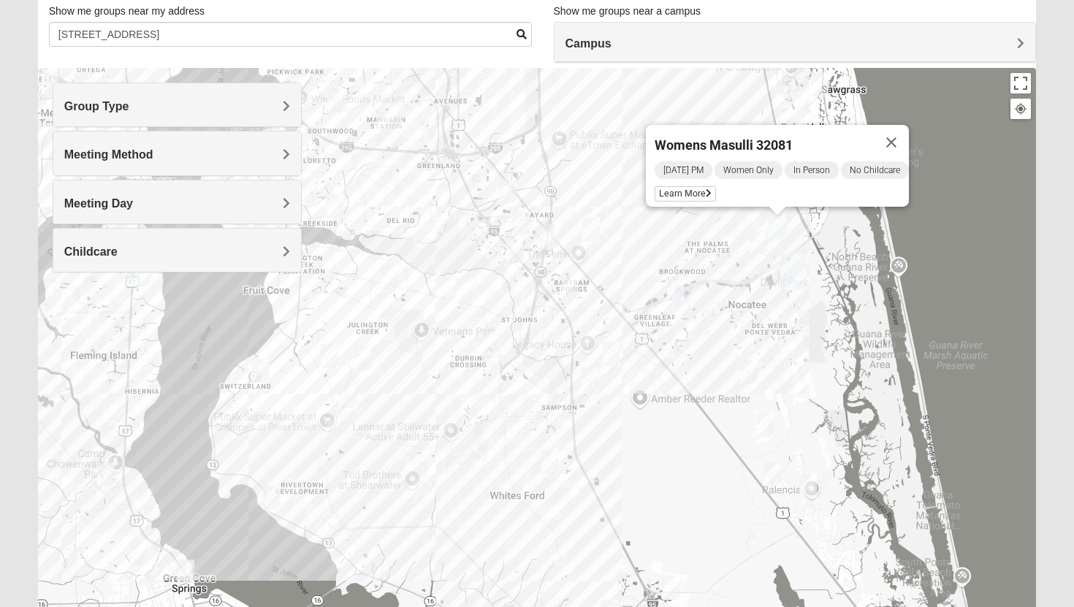
click at [764, 247] on img "Womens Bonner 32081" at bounding box center [759, 243] width 18 height 24
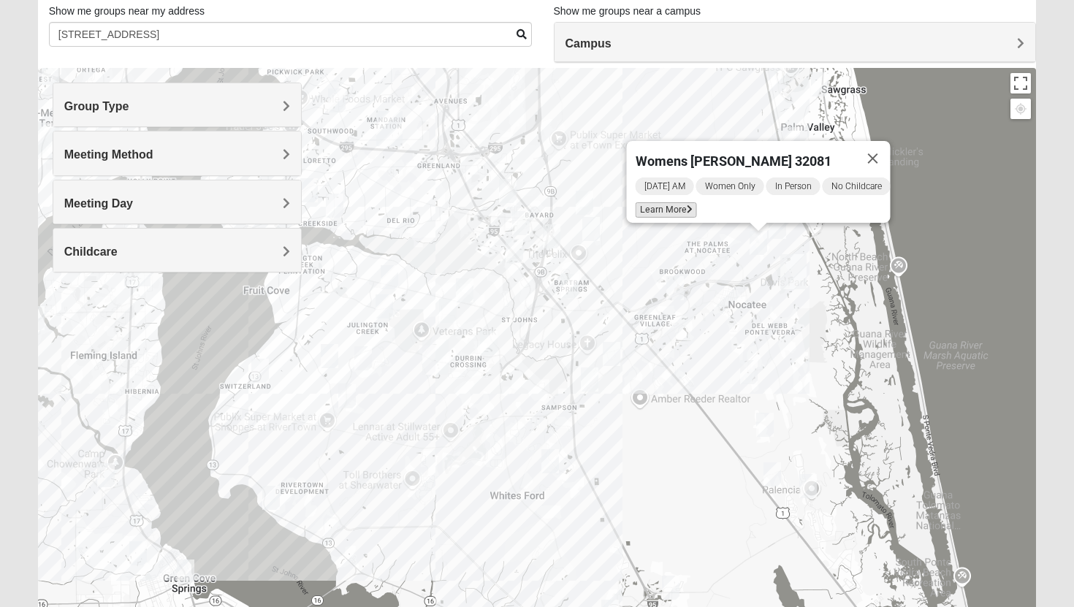
click at [669, 202] on span "Learn More" at bounding box center [666, 209] width 61 height 15
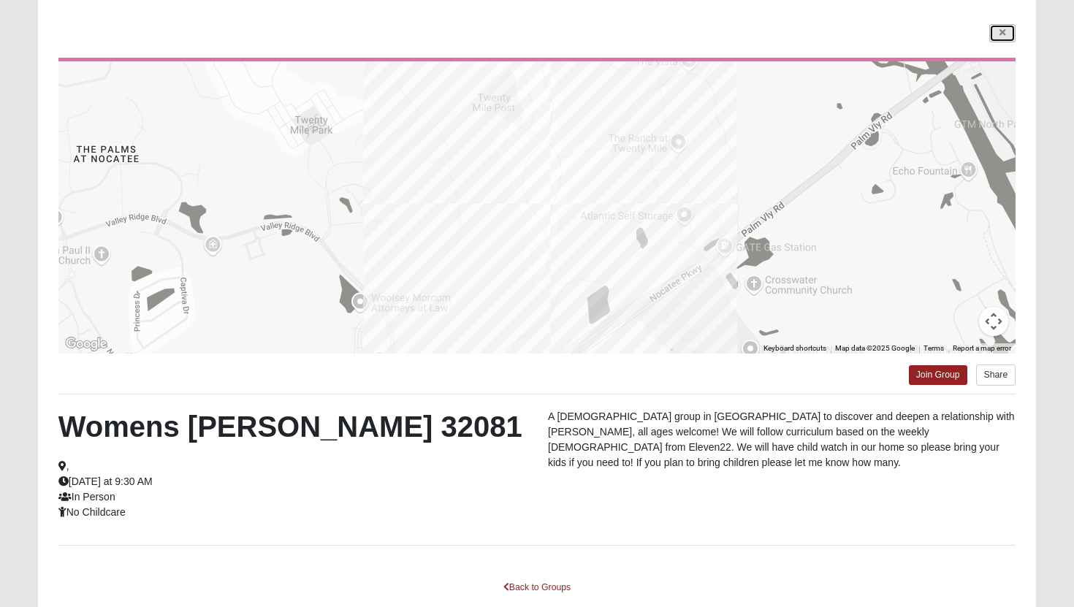
click at [1001, 32] on icon at bounding box center [1003, 32] width 6 height 9
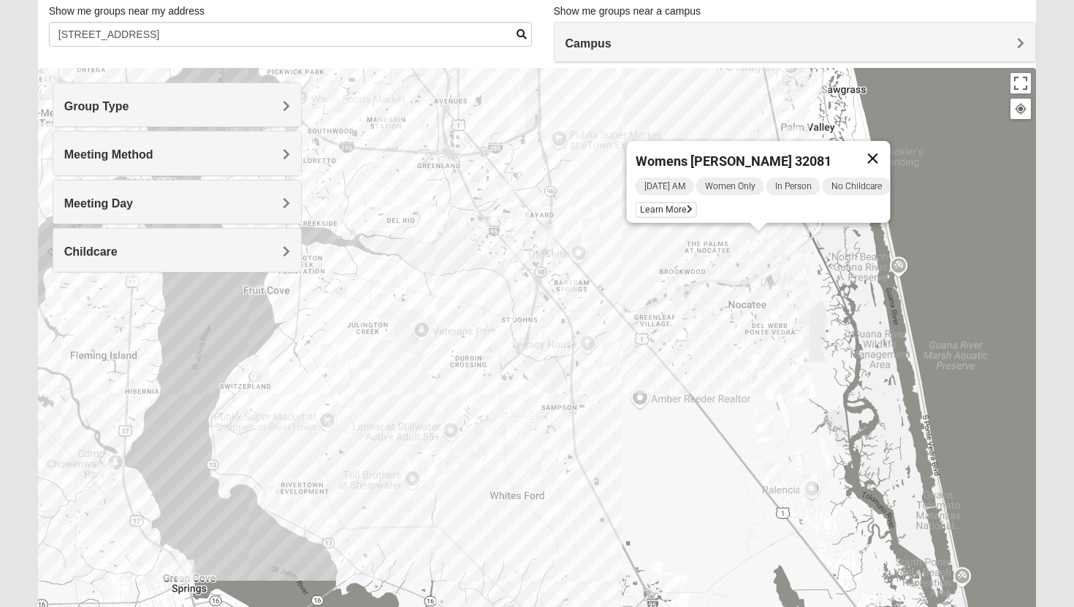
click at [881, 153] on button "Close" at bounding box center [873, 158] width 35 height 35
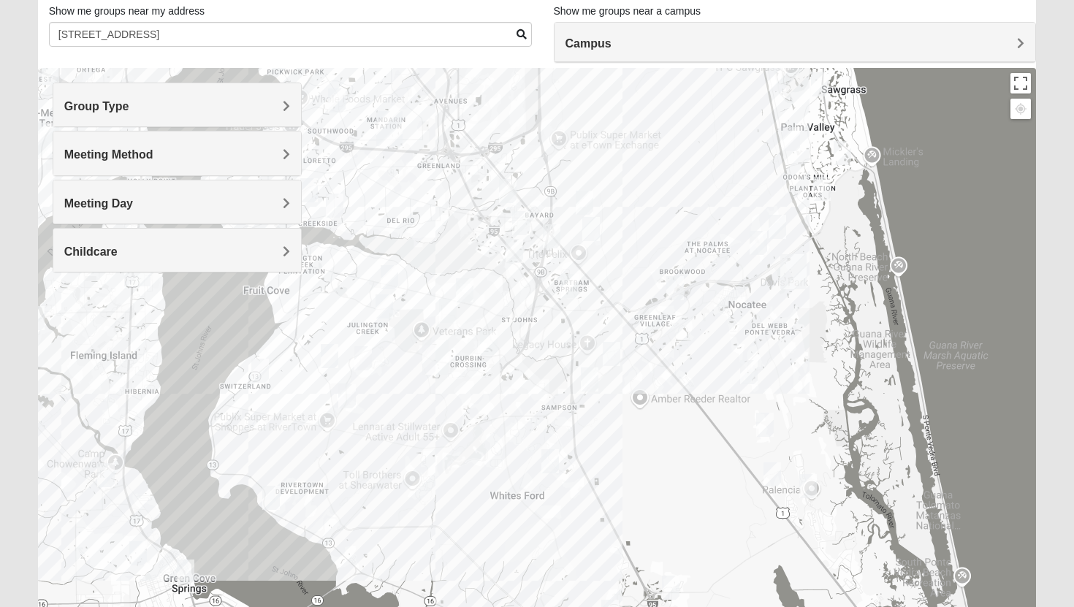
click at [758, 247] on img "Womens Bonner 32081" at bounding box center [759, 243] width 18 height 24
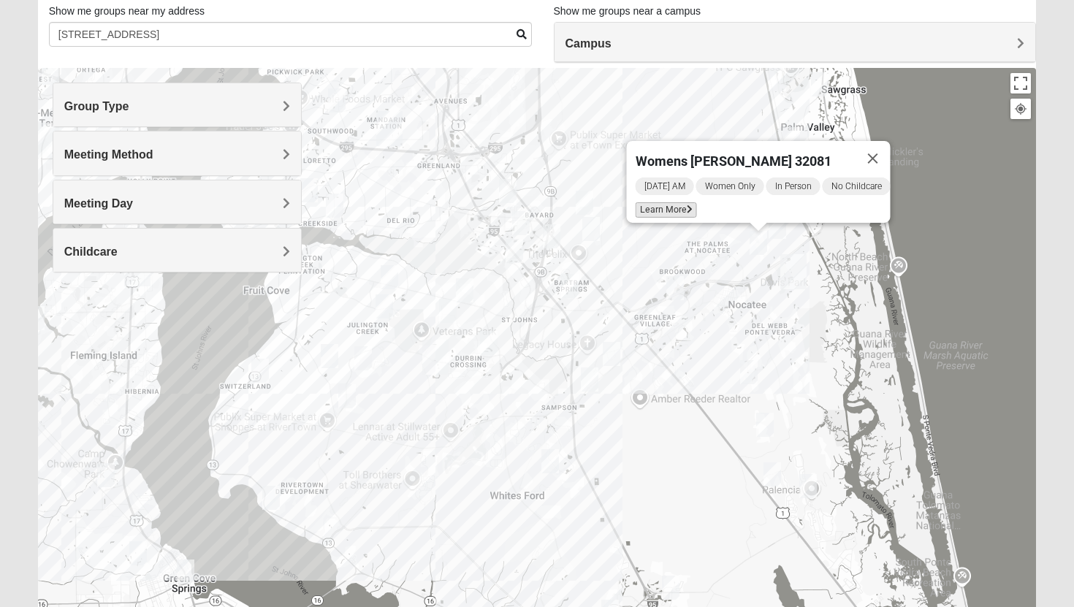
click at [658, 205] on span "Learn More" at bounding box center [666, 209] width 61 height 15
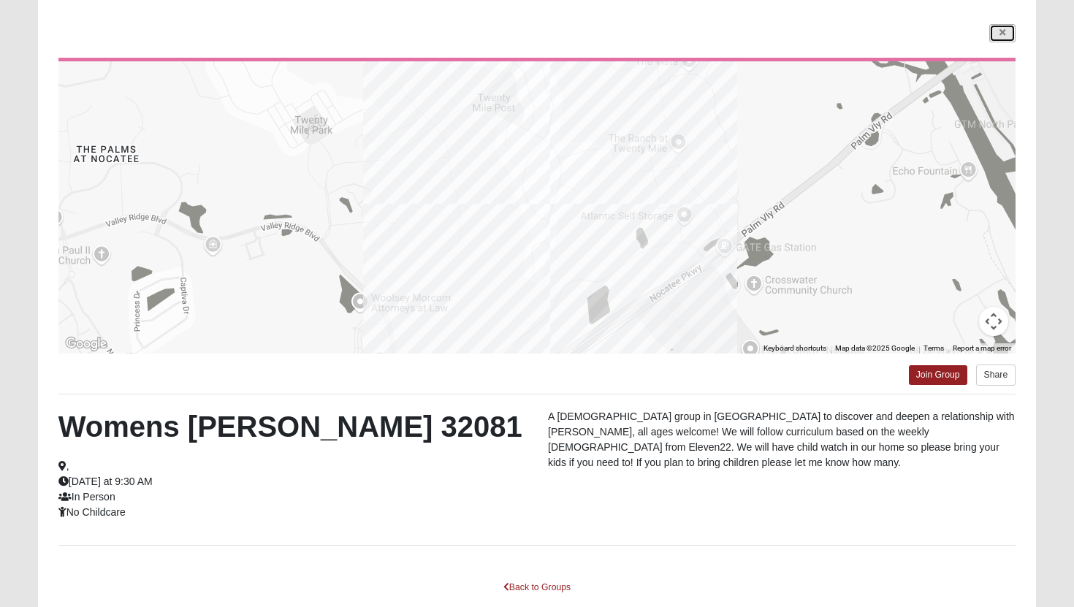
click at [1002, 33] on icon at bounding box center [1003, 32] width 6 height 9
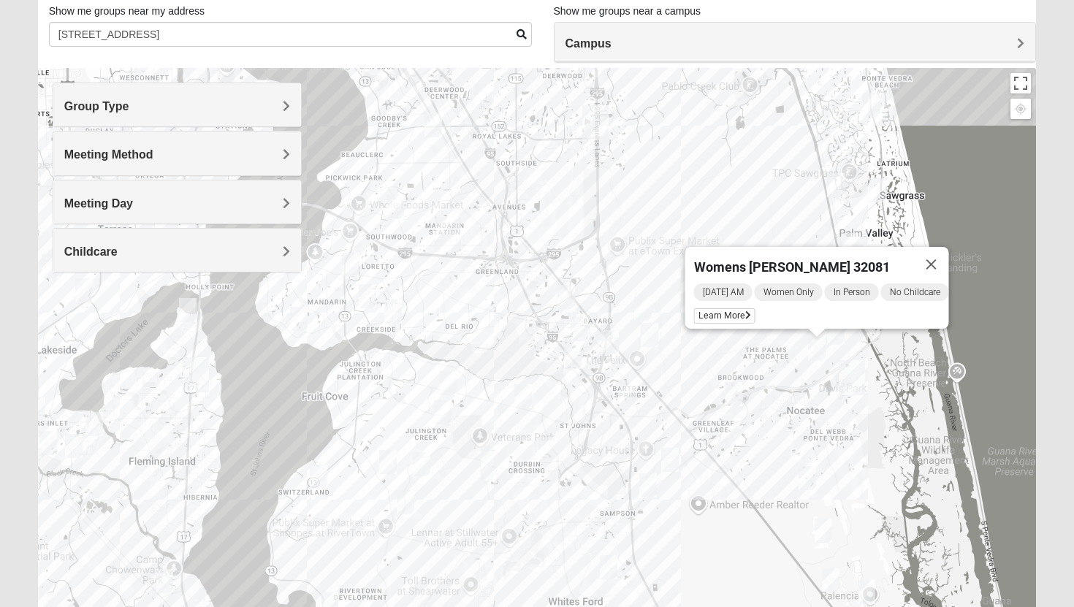
drag, startPoint x: 467, startPoint y: 251, endPoint x: 525, endPoint y: 360, distance: 124.2
click at [525, 360] on div "Womens [PERSON_NAME] 32081 [DATE] AM Women Only In Person No Childcare Learn Mo…" at bounding box center [537, 360] width 999 height 585
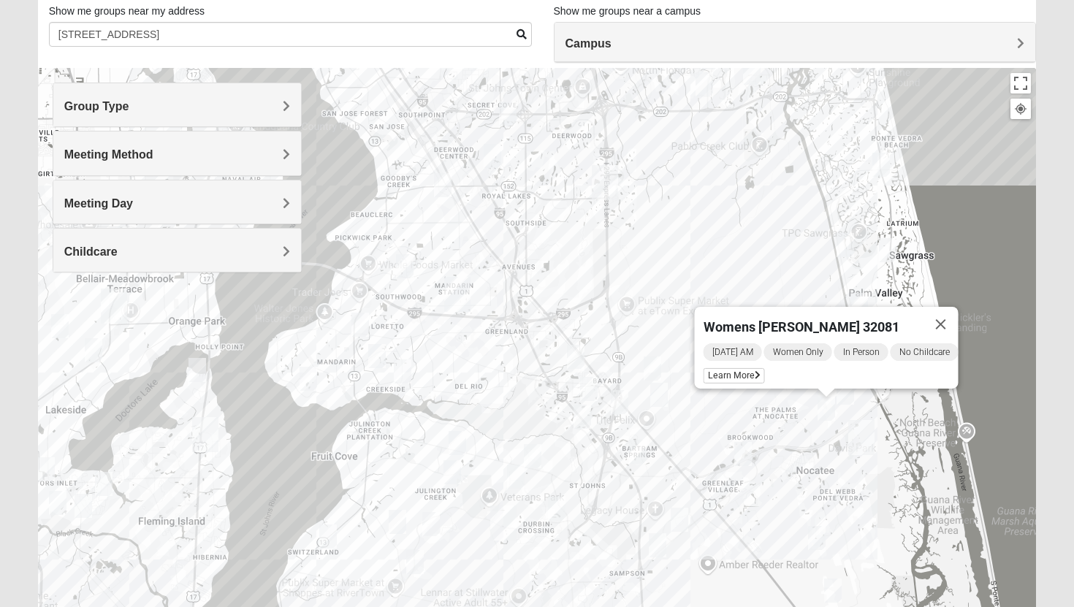
drag, startPoint x: 536, startPoint y: 213, endPoint x: 545, endPoint y: 275, distance: 62.8
click at [545, 275] on div "Womens [PERSON_NAME] 32081 [DATE] AM Women Only In Person No Childcare Learn Mo…" at bounding box center [537, 360] width 999 height 585
click at [493, 162] on img "Women’s Bowie 32256 Southside Baymeadows" at bounding box center [493, 158] width 18 height 24
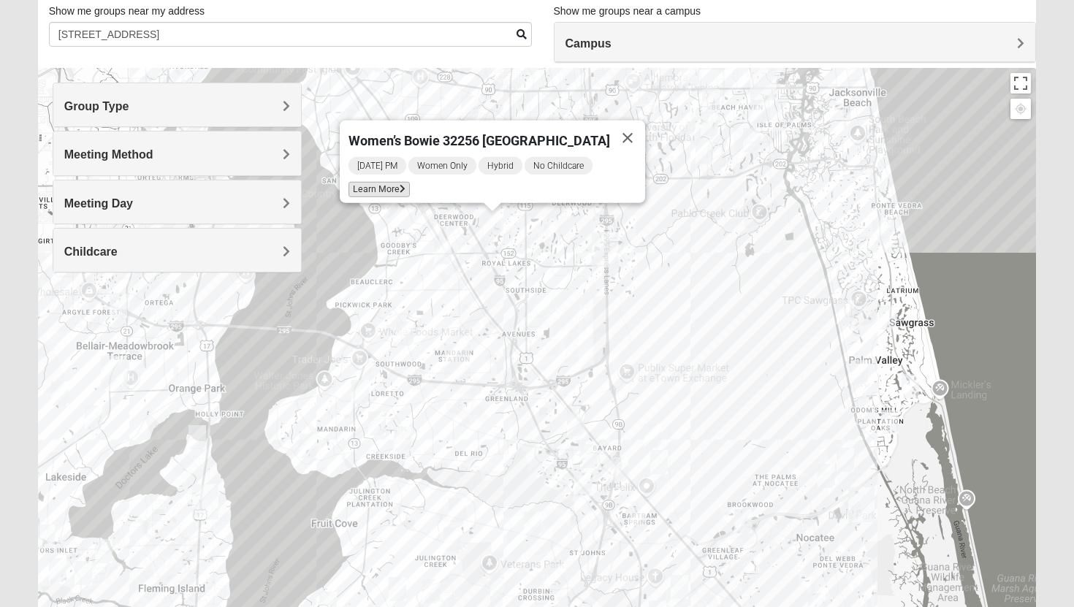
click at [384, 182] on span "Learn More" at bounding box center [379, 189] width 61 height 15
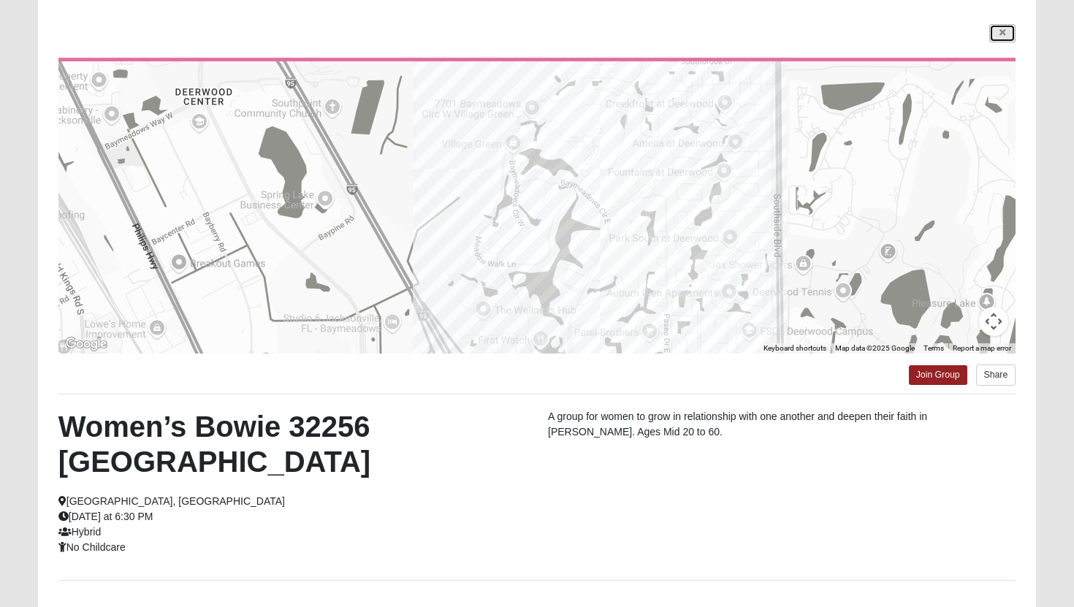
click at [1005, 34] on icon at bounding box center [1003, 32] width 6 height 9
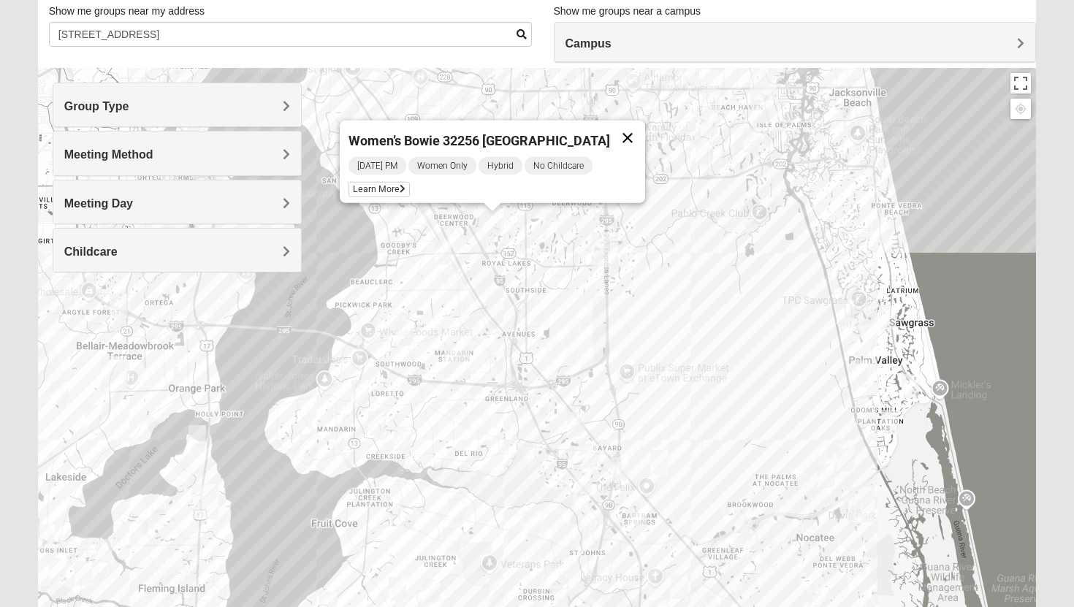
click at [636, 131] on button "Close" at bounding box center [627, 138] width 35 height 35
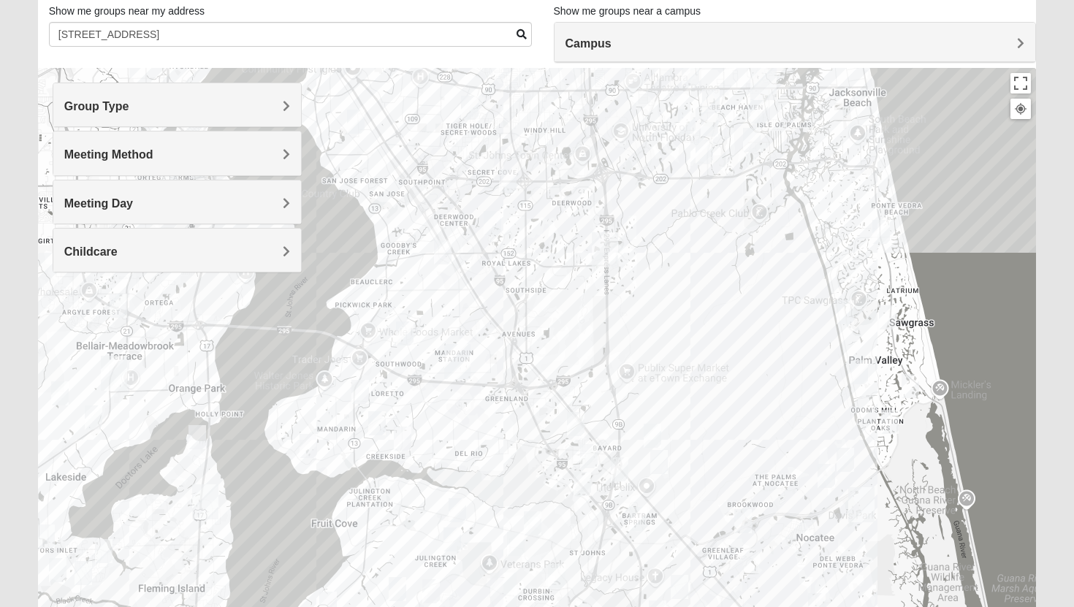
click at [308, 449] on img "Womens Buskirk 32223" at bounding box center [309, 446] width 18 height 24
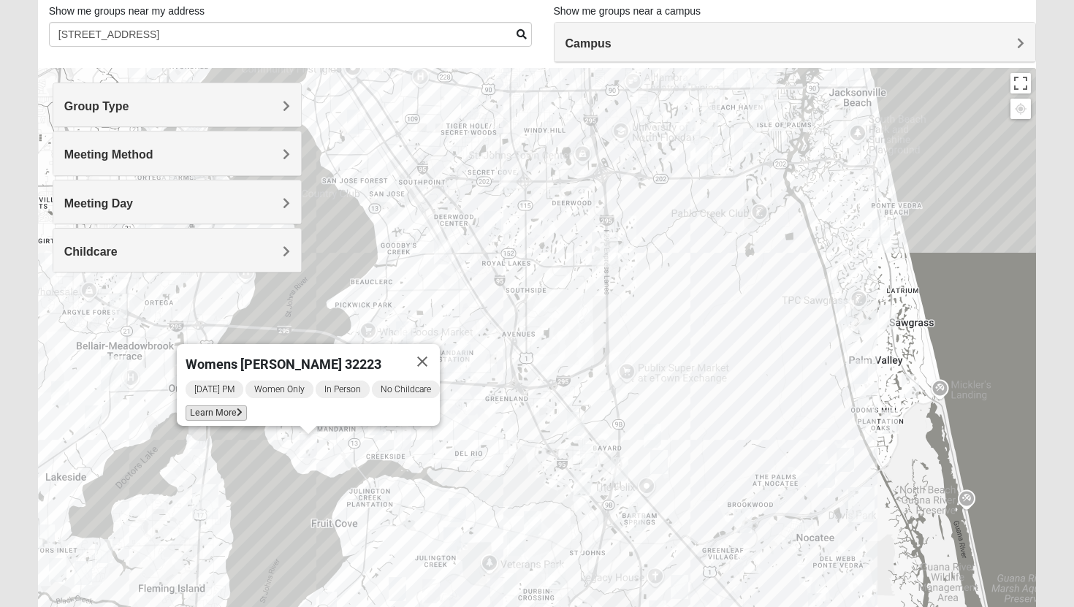
click at [237, 408] on icon at bounding box center [240, 412] width 6 height 9
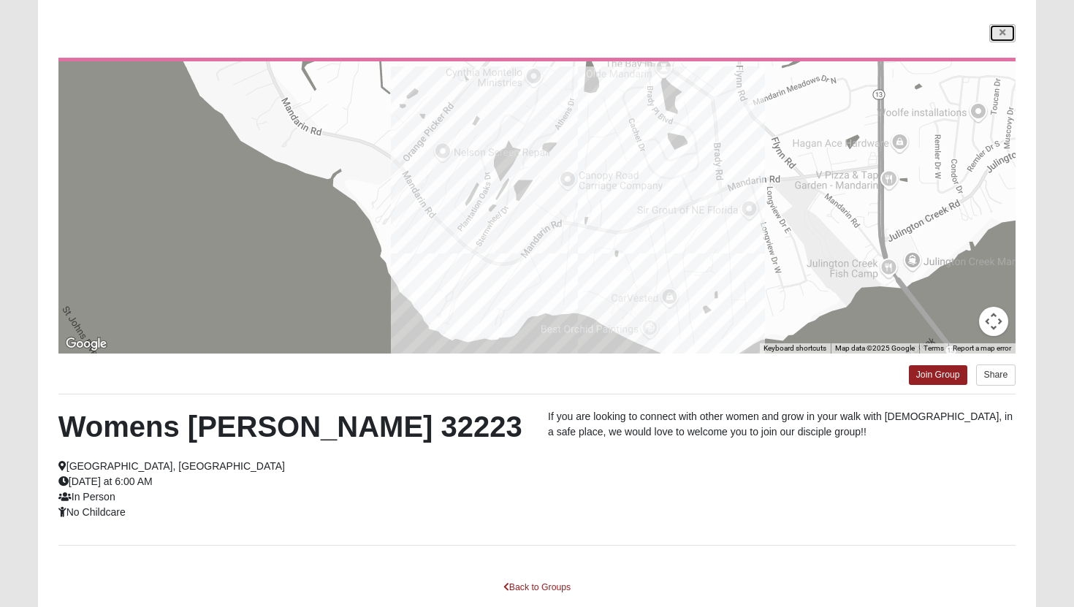
click at [998, 38] on link at bounding box center [1002, 33] width 26 height 18
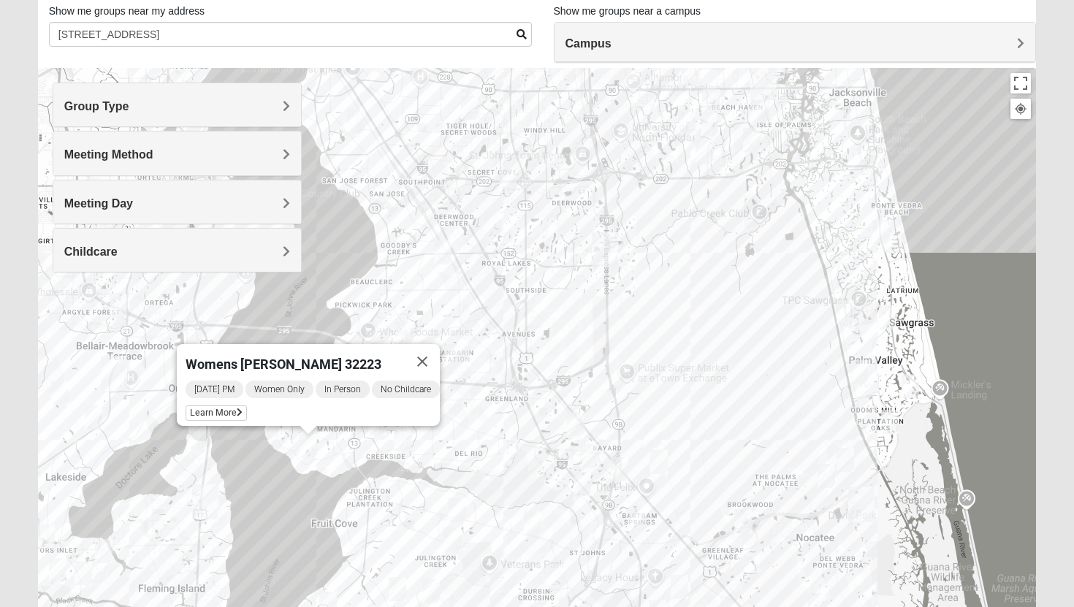
click at [708, 122] on img "1825 Womens Hirneisen 32224" at bounding box center [710, 125] width 18 height 24
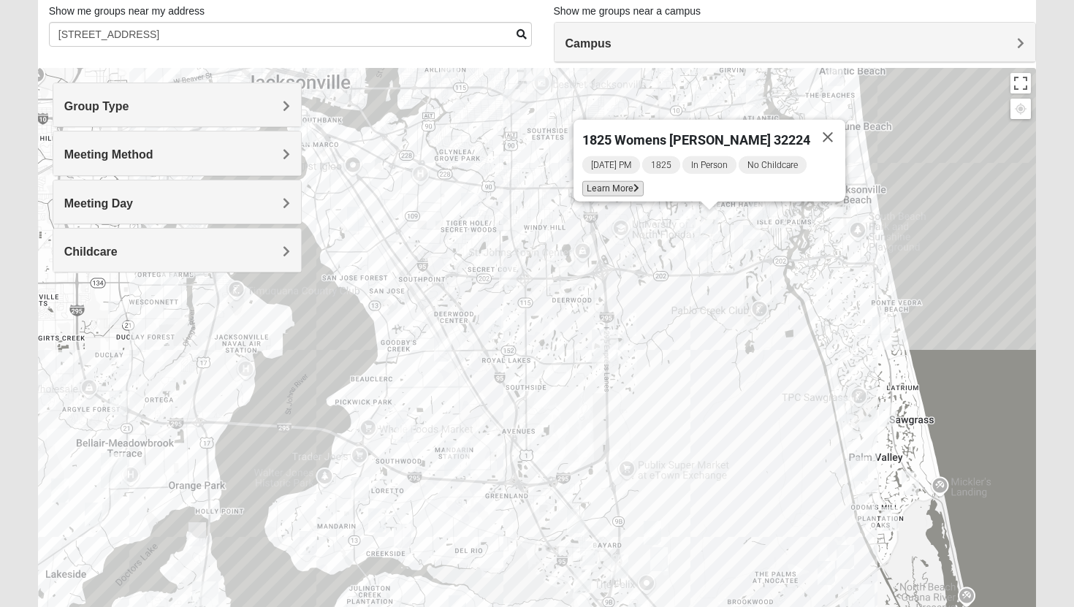
click at [628, 181] on span "Learn More" at bounding box center [612, 188] width 61 height 15
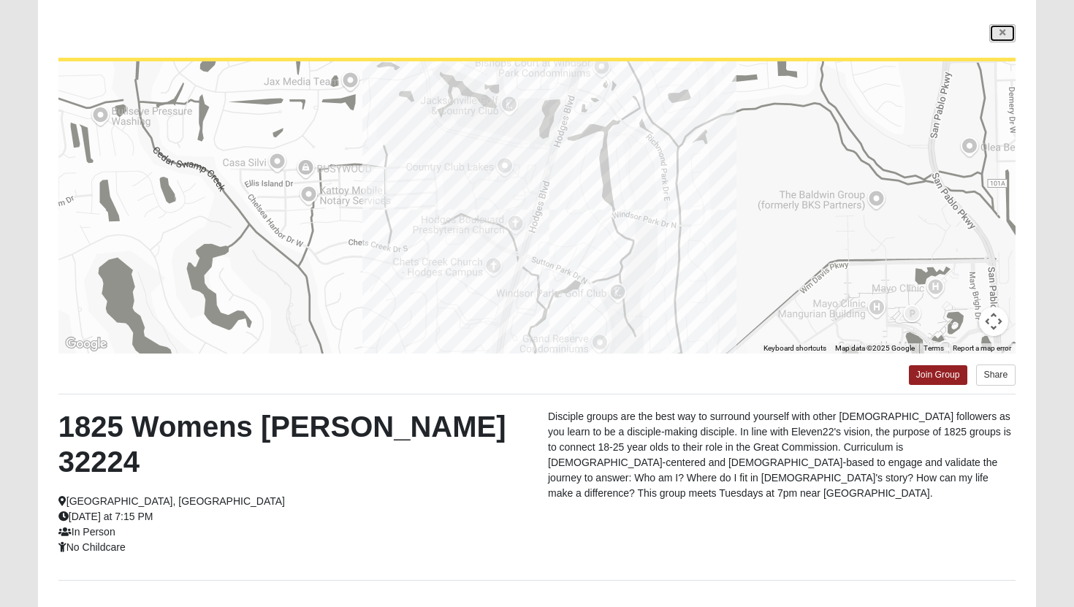
click at [1008, 29] on link at bounding box center [1002, 33] width 26 height 18
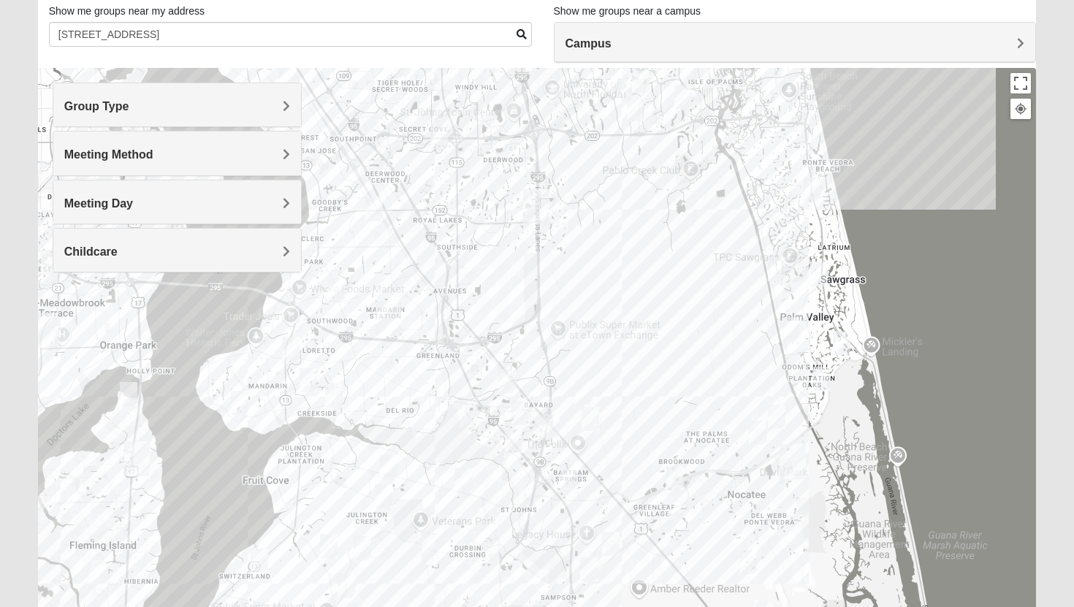
drag, startPoint x: 525, startPoint y: 523, endPoint x: 453, endPoint y: 378, distance: 161.4
click at [453, 378] on div "1825 Womens [PERSON_NAME] 32224 [DATE] PM 1825 In Person No Childcare Learn More" at bounding box center [537, 360] width 999 height 585
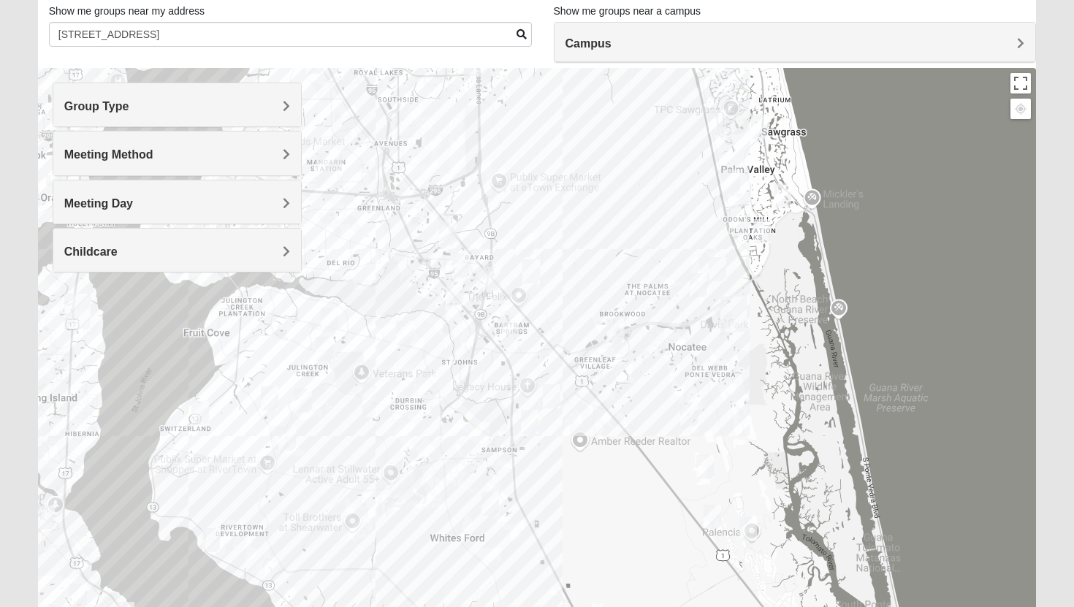
drag, startPoint x: 564, startPoint y: 456, endPoint x: 511, endPoint y: 311, distance: 154.9
click at [511, 311] on div "1825 Womens [PERSON_NAME] 32224 [DATE] PM 1825 In Person No Childcare Learn More" at bounding box center [537, 360] width 999 height 585
click at [490, 281] on img "Mixed Reed/Tabak 32258" at bounding box center [490, 276] width 18 height 24
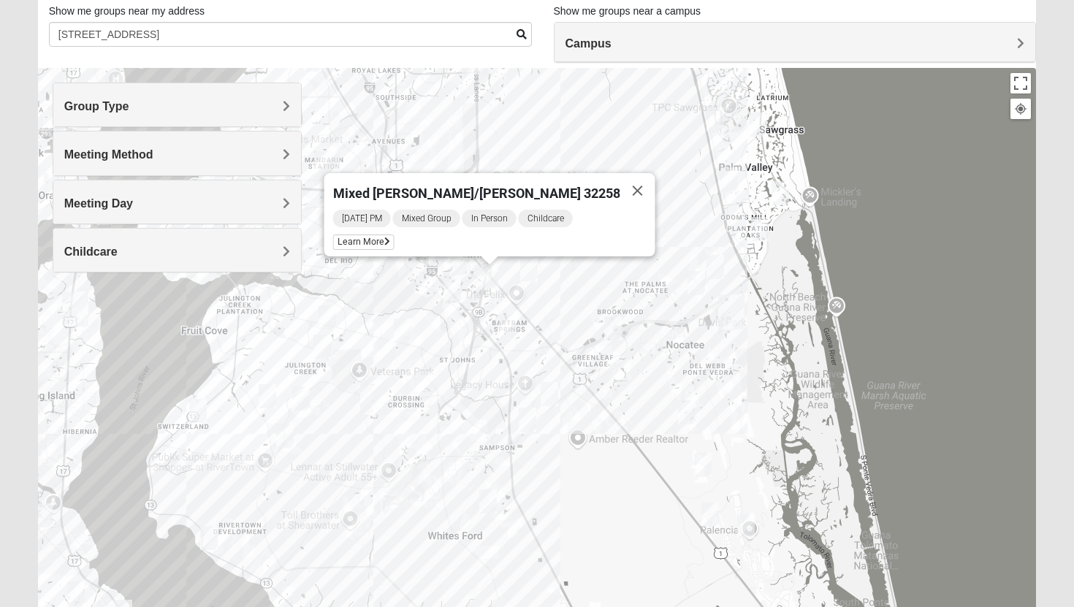
click at [459, 287] on img "Online Mixed Krause/Chasten 32258" at bounding box center [453, 291] width 18 height 24
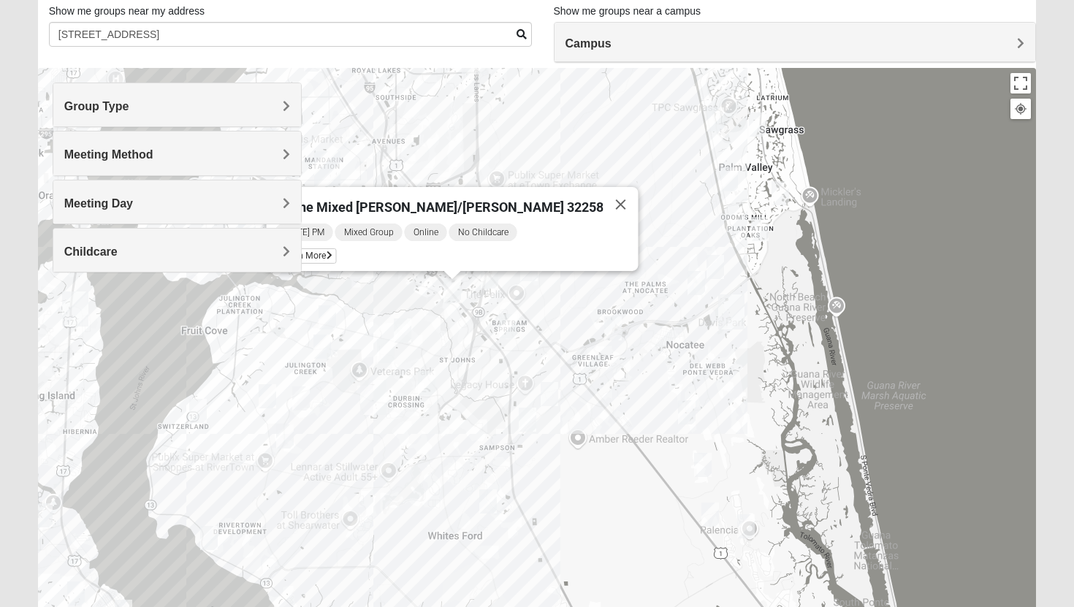
click at [529, 278] on img "Mixed Remley 32081" at bounding box center [529, 269] width 18 height 24
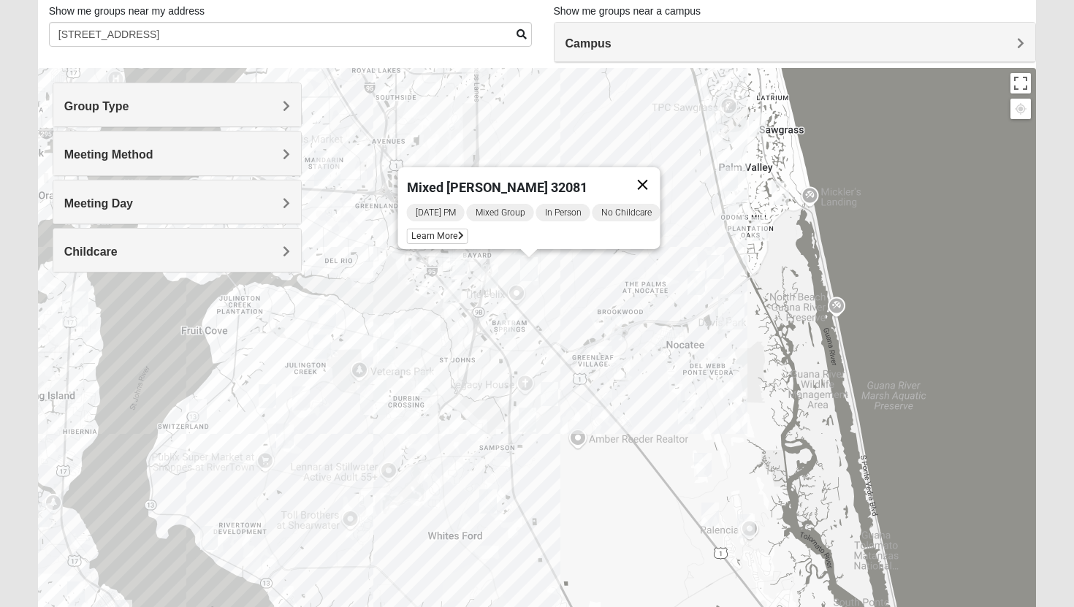
click at [655, 175] on button "Close" at bounding box center [642, 184] width 35 height 35
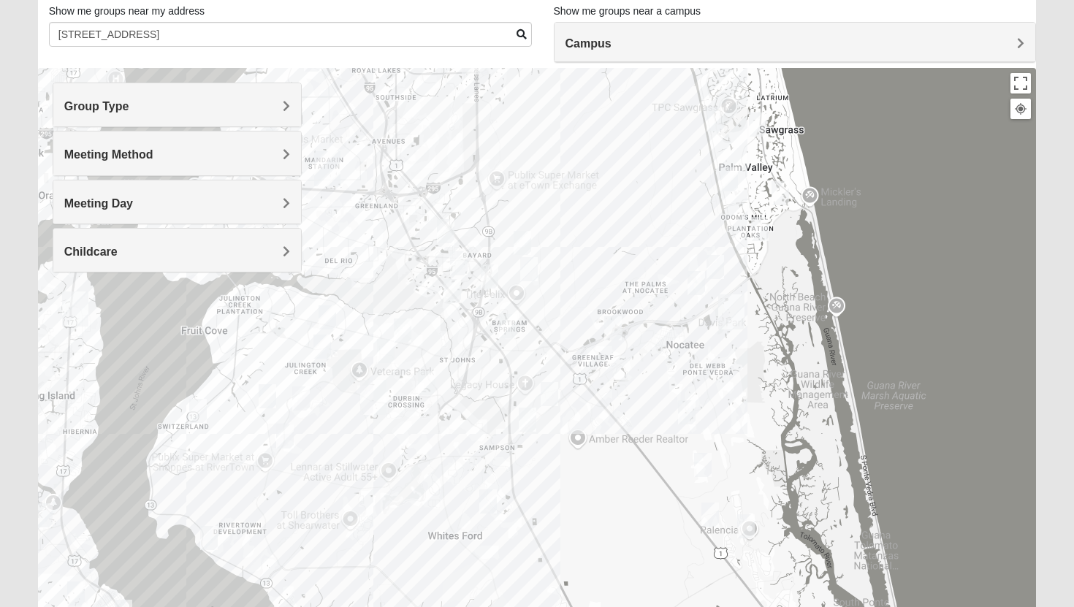
click at [522, 242] on img "Mixed Silva 32256" at bounding box center [523, 243] width 18 height 24
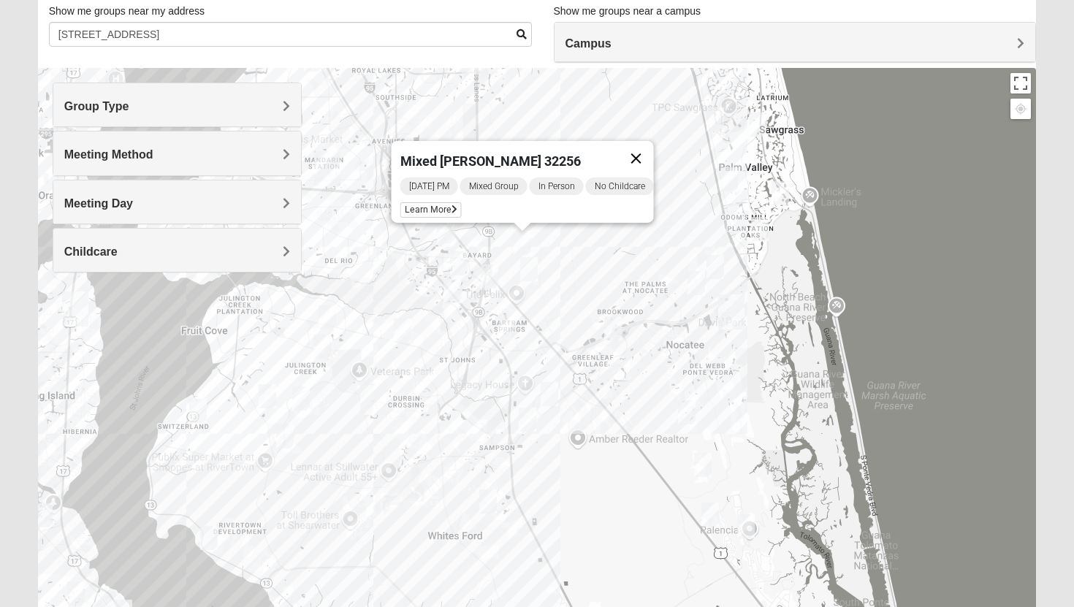
click at [645, 153] on button "Close" at bounding box center [636, 158] width 35 height 35
click at [712, 121] on img "Womens Gibbs 32082" at bounding box center [716, 119] width 18 height 24
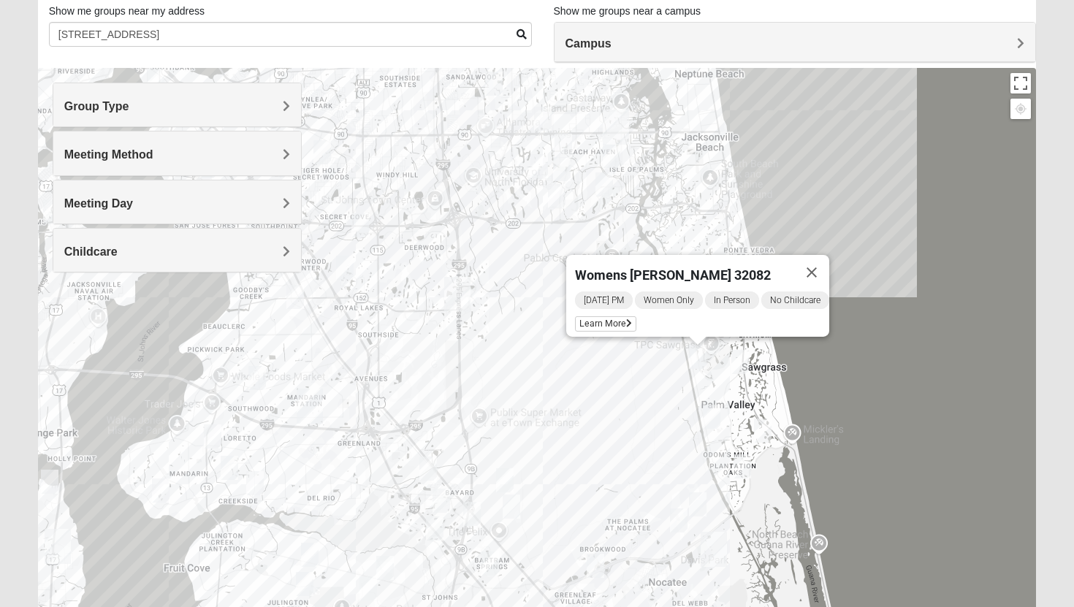
drag, startPoint x: 572, startPoint y: 274, endPoint x: 555, endPoint y: 409, distance: 136.3
click at [555, 409] on div "Womens [PERSON_NAME] 32082 [DATE] PM Women Only In Person No Childcare Learn Mo…" at bounding box center [537, 360] width 999 height 585
click at [759, 435] on img "Womens Beeson 32082" at bounding box center [763, 431] width 18 height 24
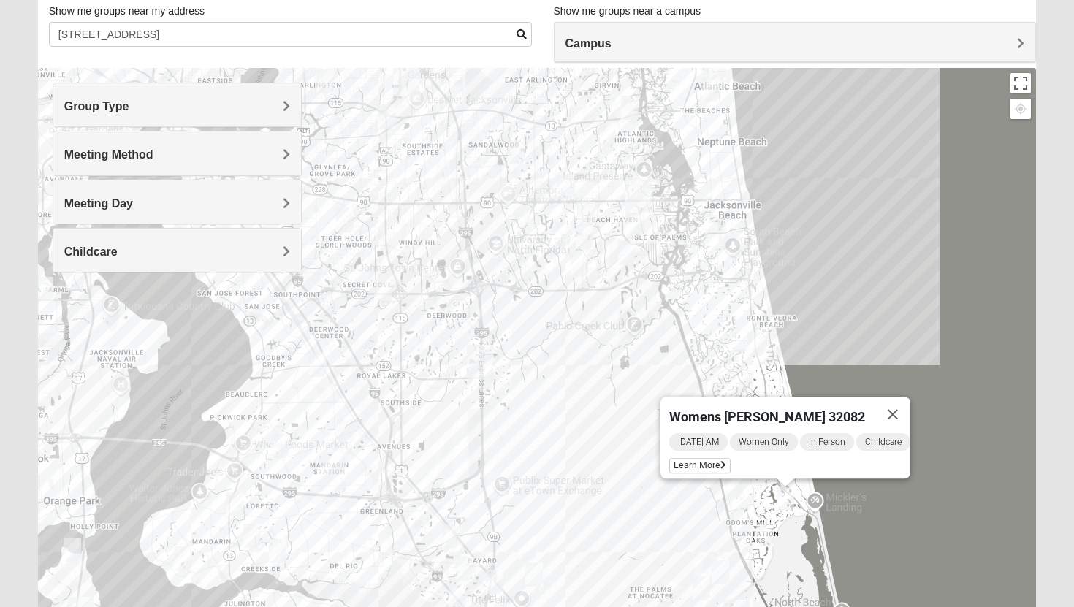
drag, startPoint x: 554, startPoint y: 262, endPoint x: 576, endPoint y: 332, distance: 73.5
click at [576, 332] on div "Womens [PERSON_NAME] 32082 [DATE] AM Women Only In Person Childcare Learn More" at bounding box center [537, 360] width 999 height 585
click at [601, 131] on img "Womens Yonge 32224" at bounding box center [605, 135] width 18 height 24
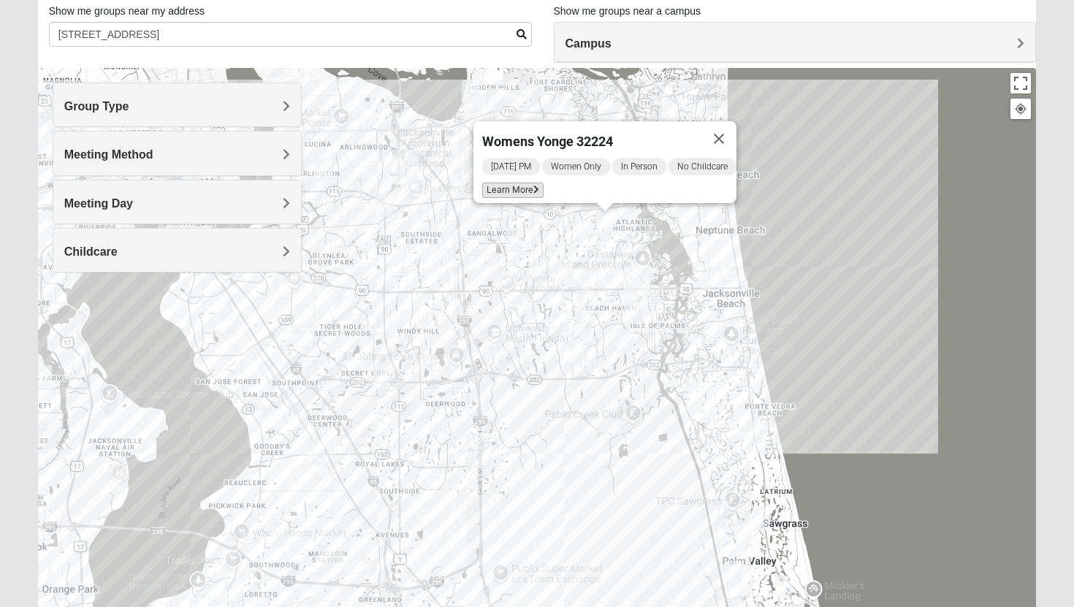
click at [533, 186] on icon at bounding box center [536, 190] width 6 height 9
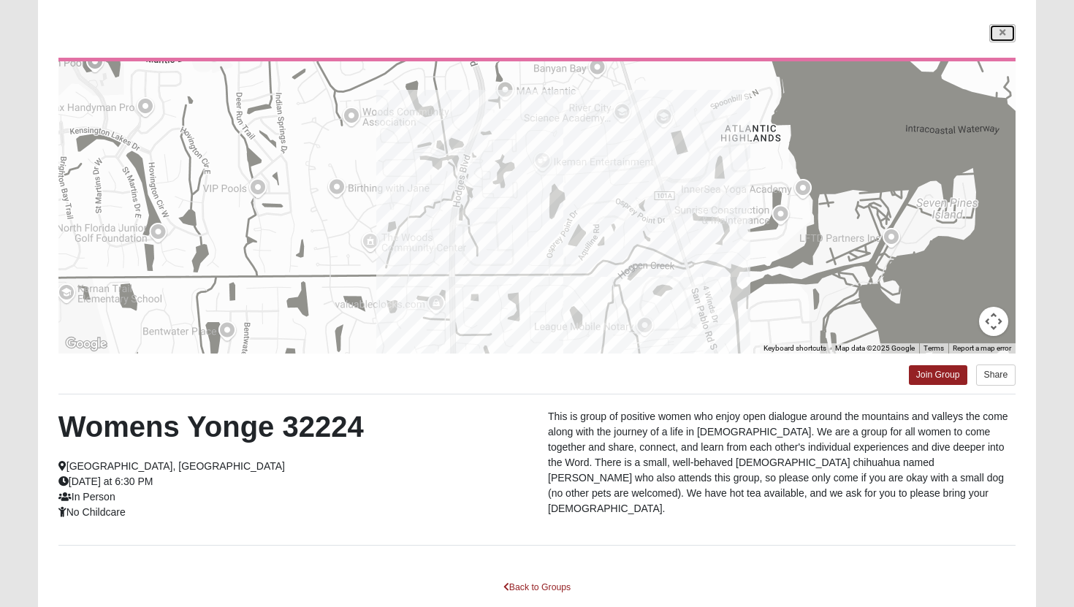
click at [1006, 36] on link at bounding box center [1002, 33] width 26 height 18
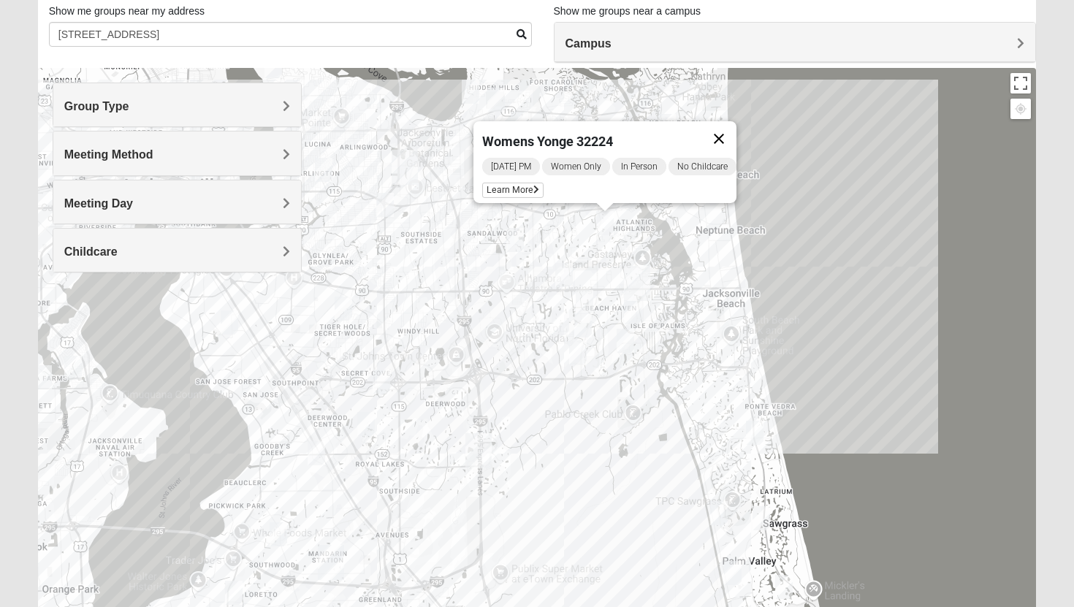
click at [734, 129] on button "Close" at bounding box center [718, 138] width 35 height 35
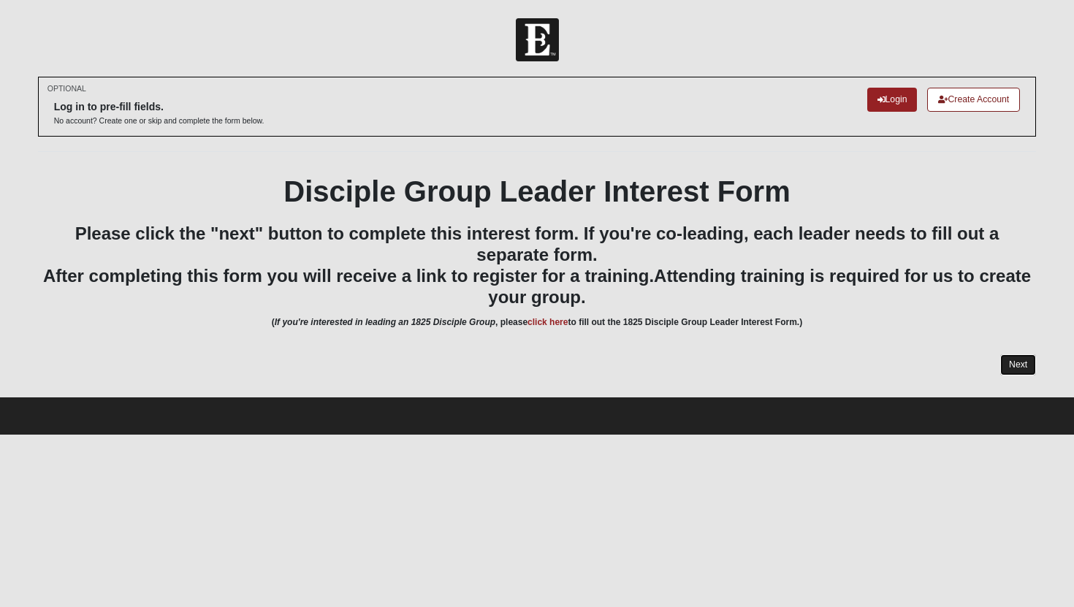
click at [1020, 361] on link "Next" at bounding box center [1018, 364] width 36 height 21
